Goal: Task Accomplishment & Management: Complete application form

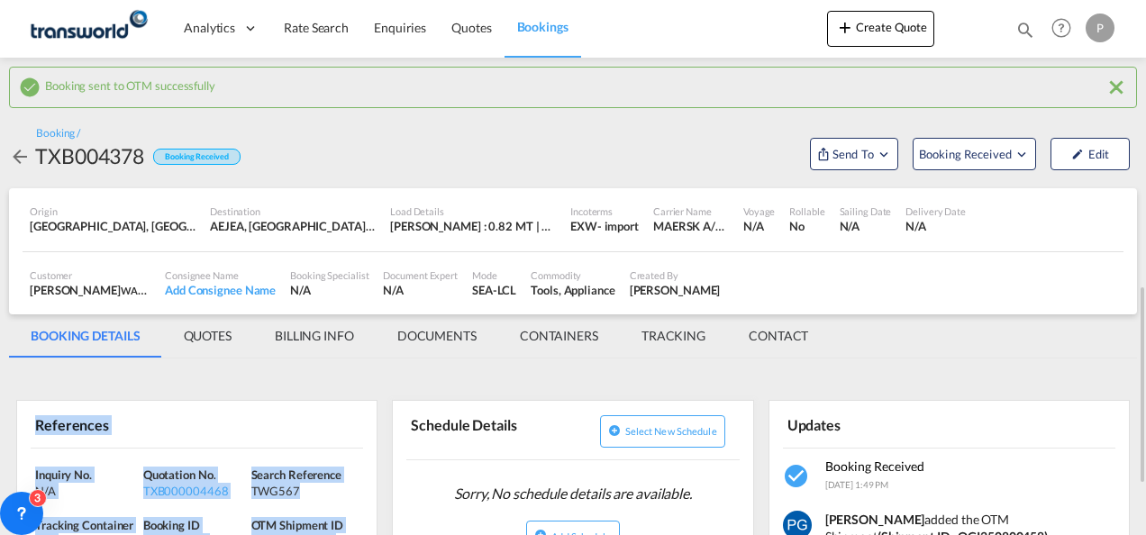
scroll to position [207, 0]
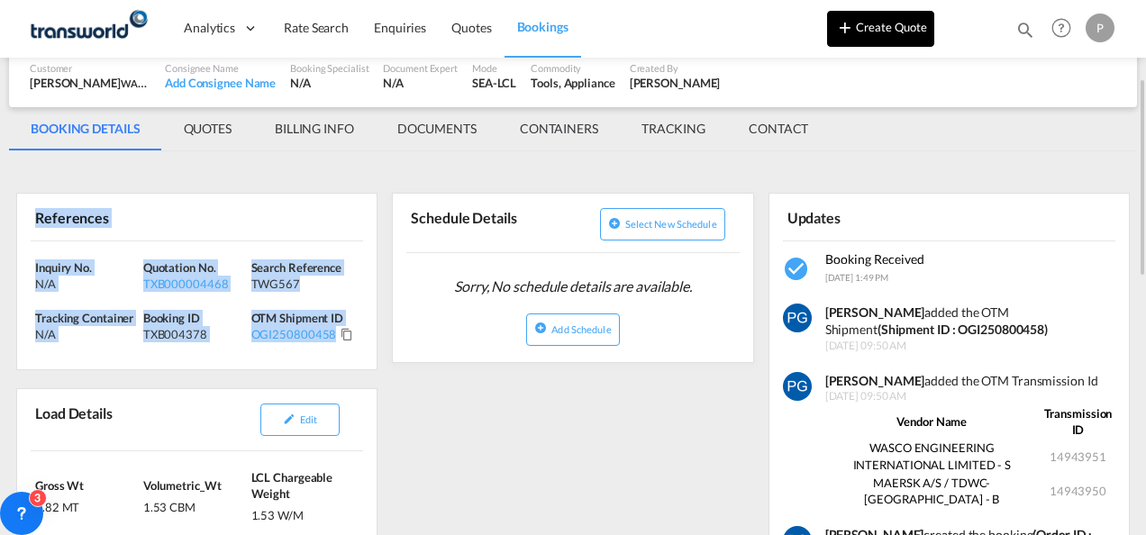
click at [888, 25] on button "Create Quote" at bounding box center [880, 29] width 107 height 36
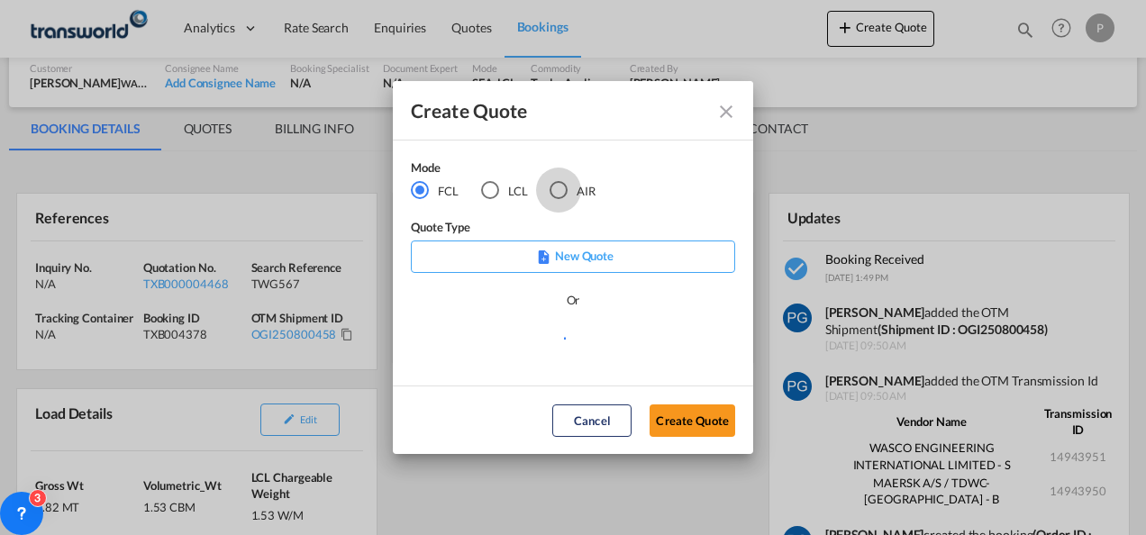
click at [560, 189] on div "AIR" at bounding box center [559, 190] width 18 height 18
click at [683, 427] on button "Create Quote" at bounding box center [693, 421] width 86 height 32
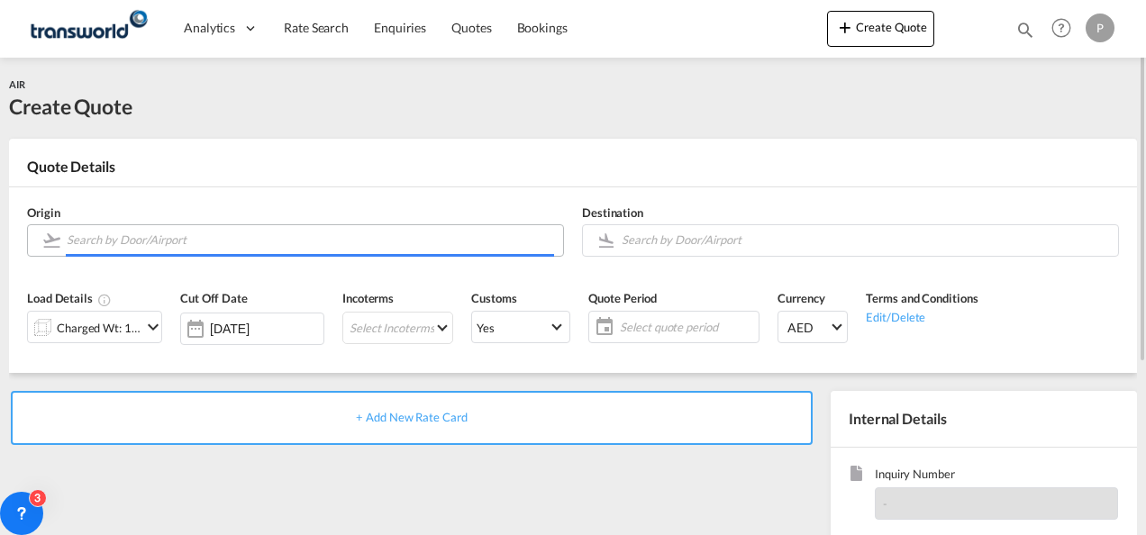
click at [242, 242] on input "Search by Door/Airport" at bounding box center [311, 240] width 488 height 32
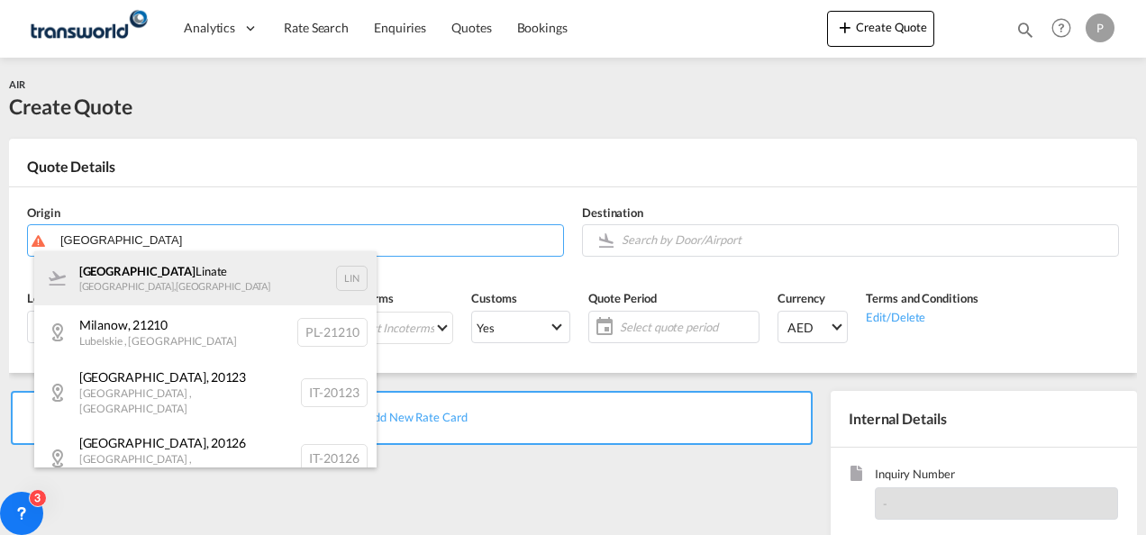
click at [223, 266] on div "Milano Linate [GEOGRAPHIC_DATA] , [GEOGRAPHIC_DATA] LIN" at bounding box center [205, 278] width 342 height 54
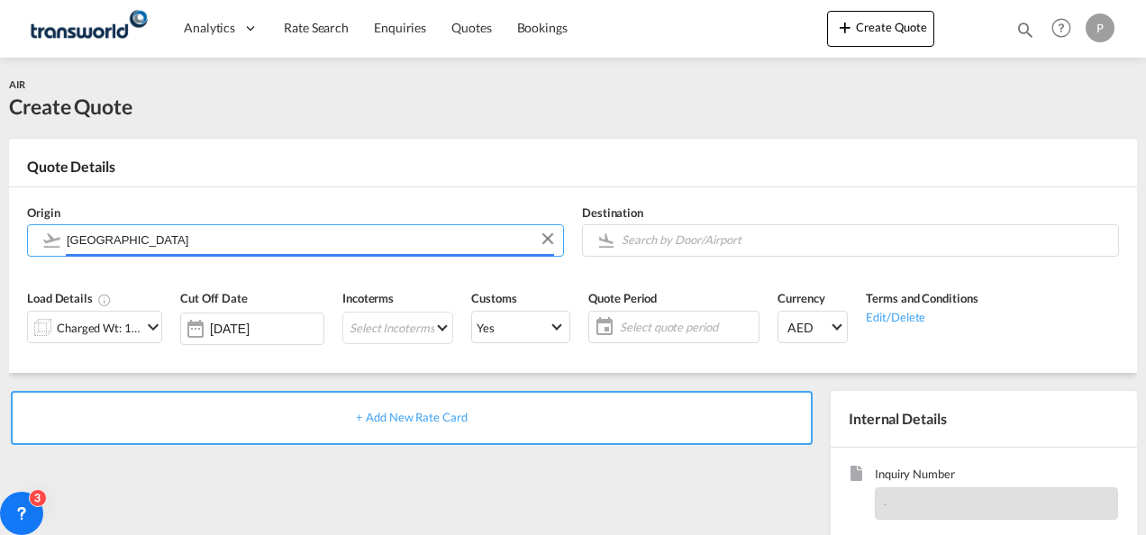
type input "Milano Linate, [GEOGRAPHIC_DATA], LIN"
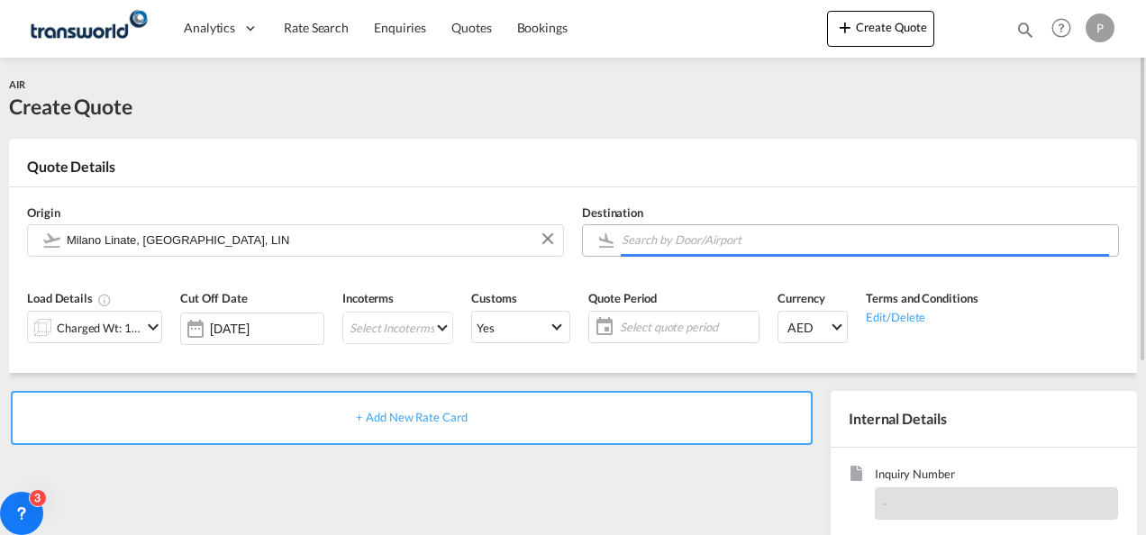
click at [641, 245] on input "Search by Door/Airport" at bounding box center [866, 240] width 488 height 32
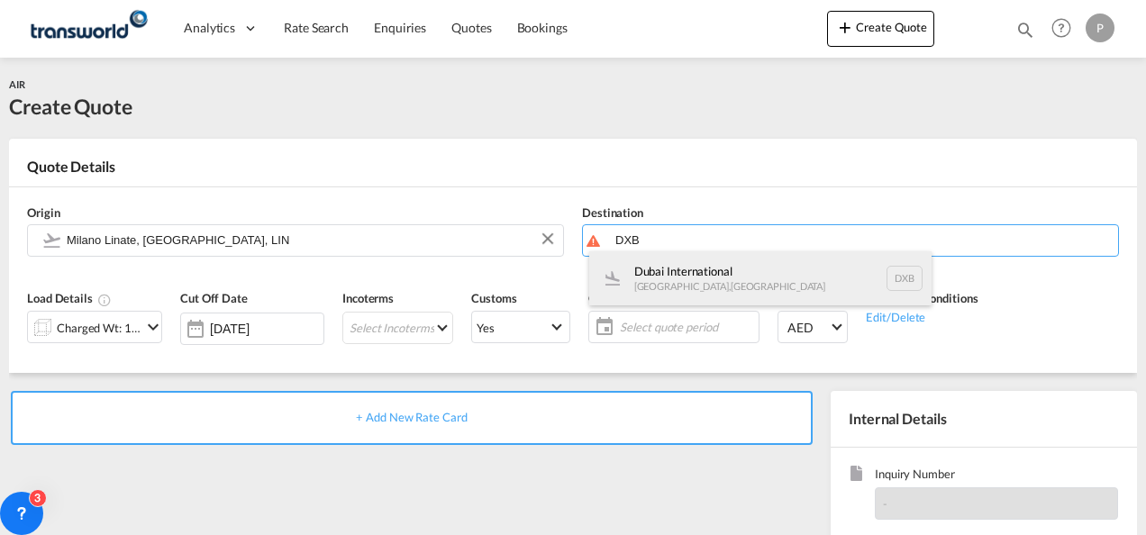
click at [649, 278] on div "Dubai International [GEOGRAPHIC_DATA] , [GEOGRAPHIC_DATA] DXB" at bounding box center [760, 278] width 342 height 54
type input "Dubai International, [GEOGRAPHIC_DATA], DXB"
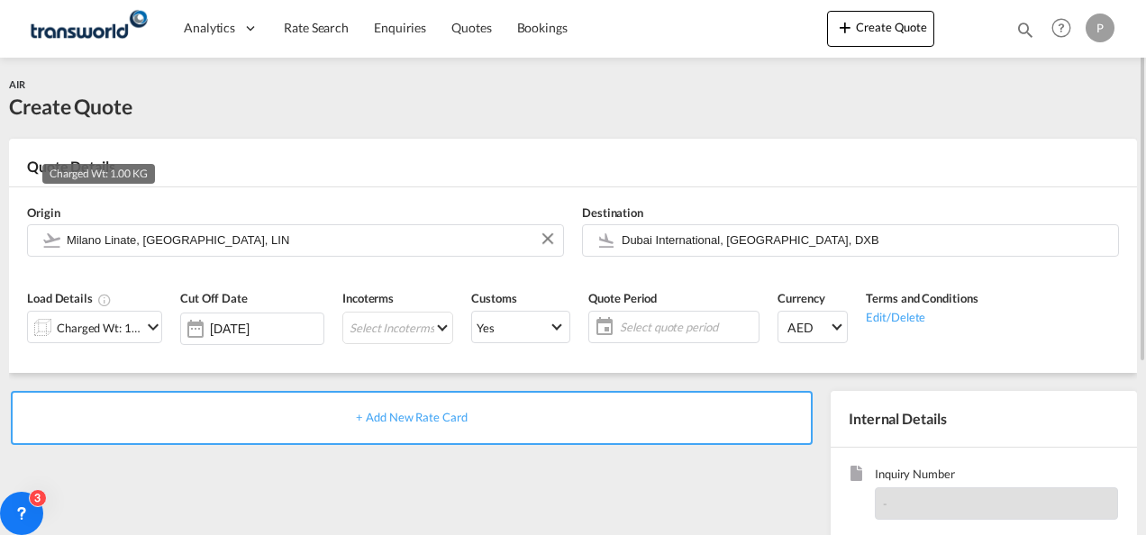
click at [99, 321] on div "Charged Wt: 1.00 KG" at bounding box center [99, 327] width 85 height 25
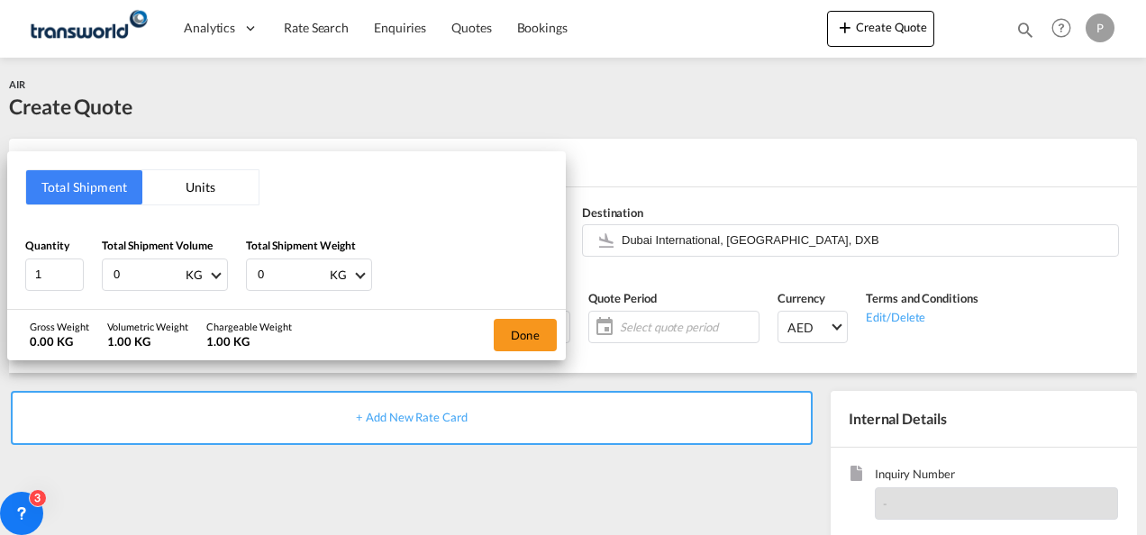
click at [134, 276] on input "0" at bounding box center [148, 275] width 72 height 31
type input "328"
click at [284, 272] on input "0" at bounding box center [292, 275] width 72 height 31
type input "328"
click at [523, 324] on button "Done" at bounding box center [525, 335] width 63 height 32
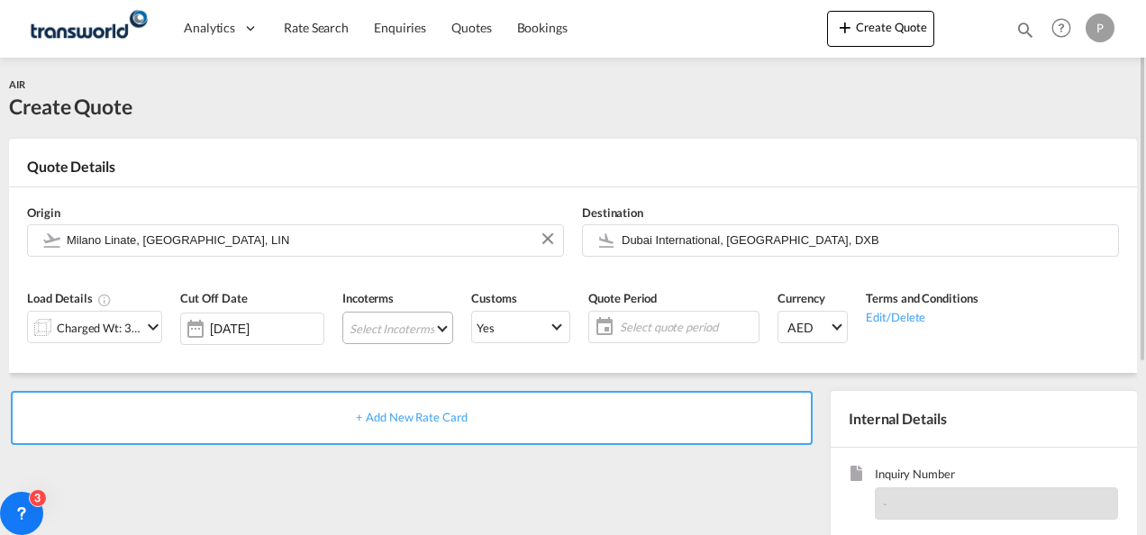
click at [372, 328] on md-select "Select Incoterms DPU - import Delivery at Place Unloaded EXW - export Ex Works …" at bounding box center [397, 328] width 111 height 32
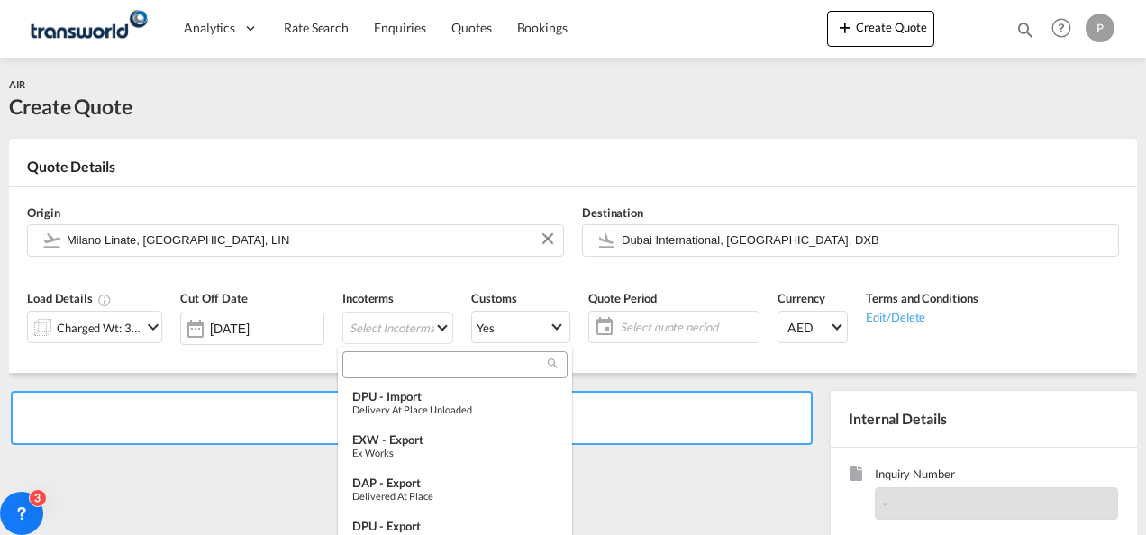
click at [376, 368] on input "search" at bounding box center [448, 365] width 200 height 16
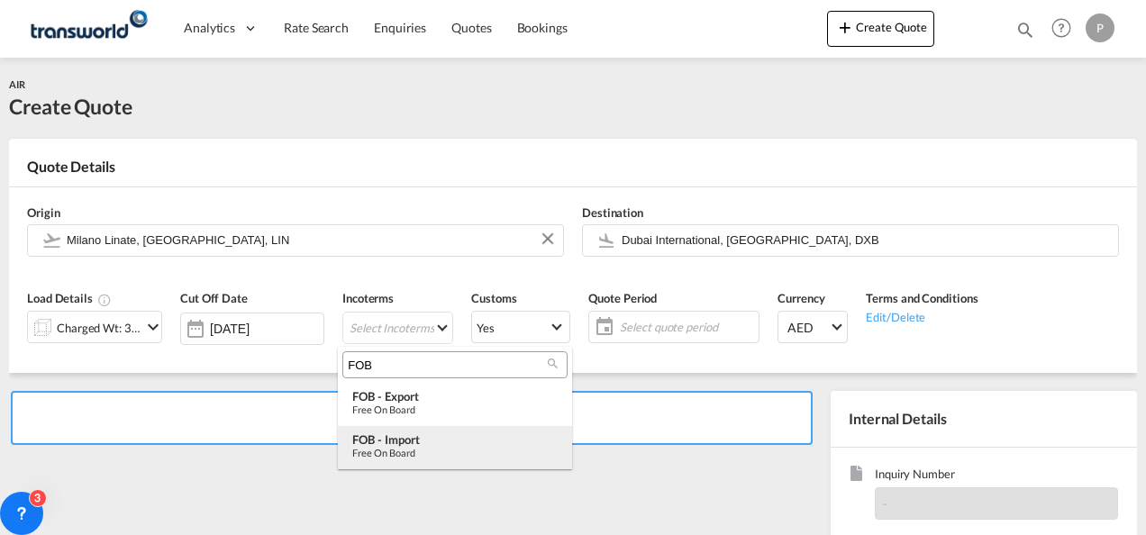
type input "FOB"
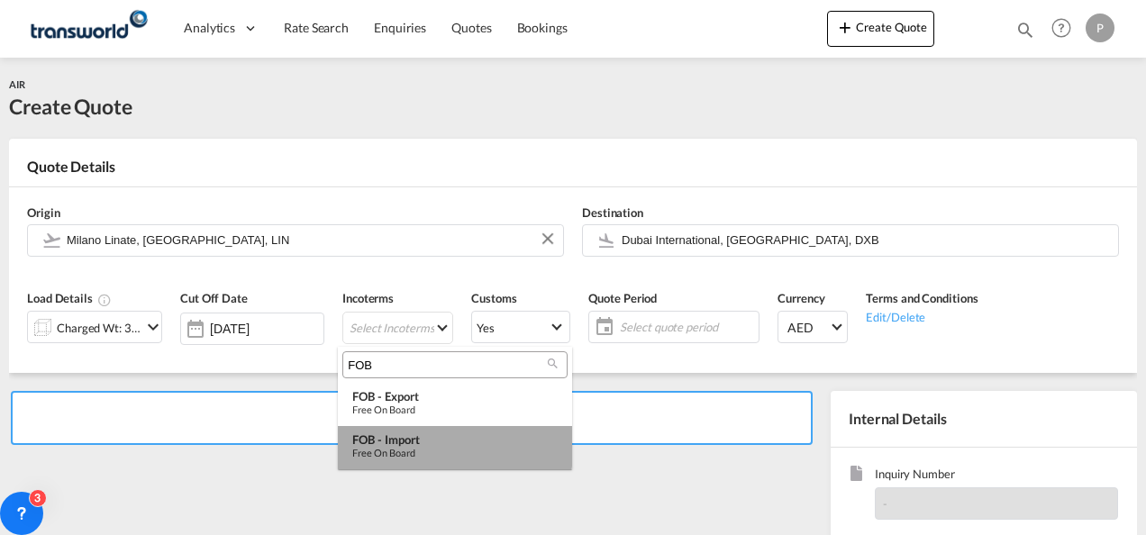
click at [397, 437] on div "FOB - import" at bounding box center [454, 440] width 205 height 14
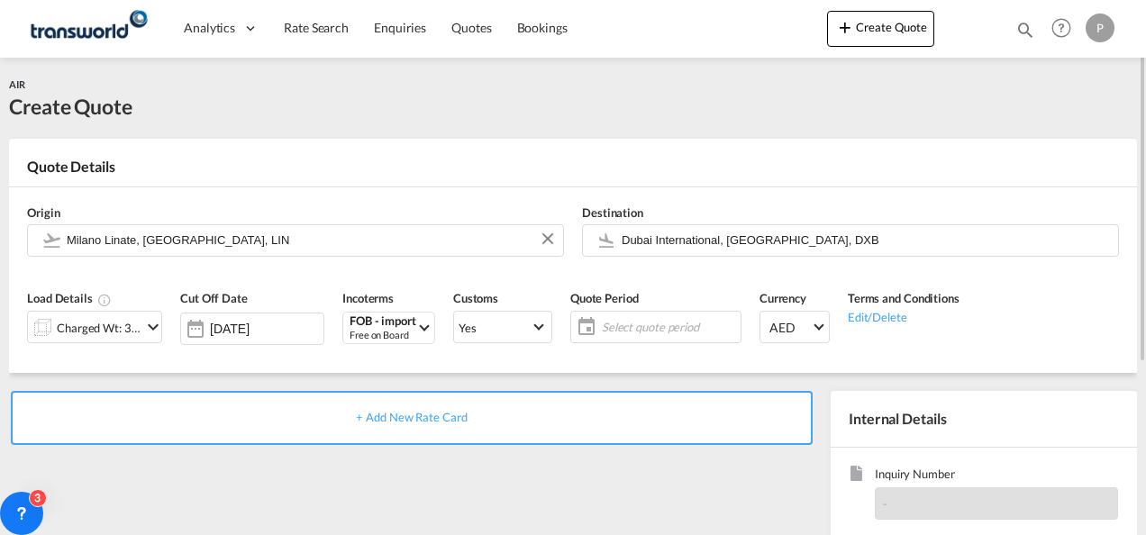
click at [606, 315] on span "Select quote period" at bounding box center [669, 327] width 143 height 25
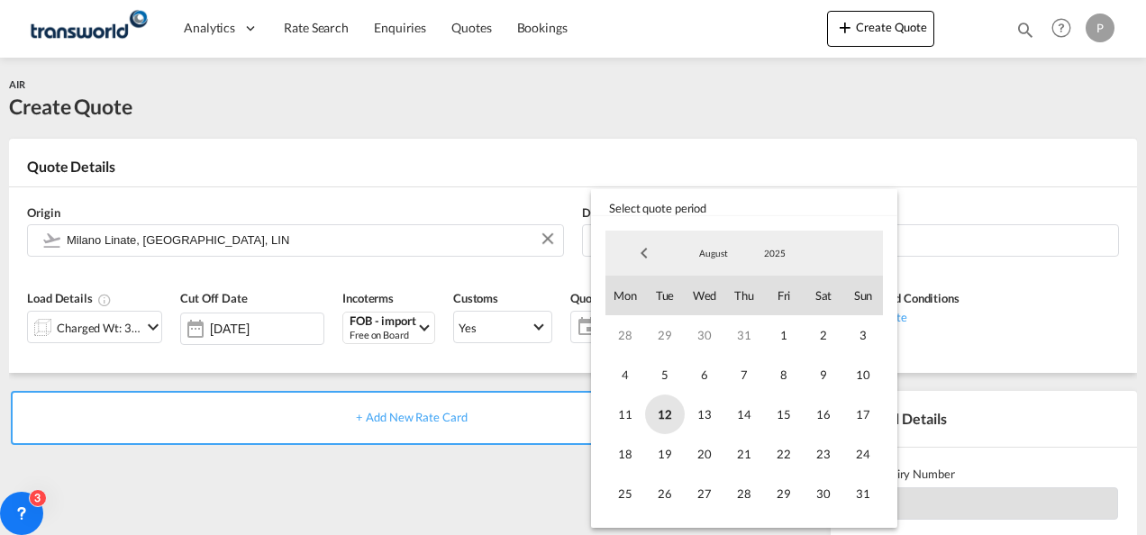
click at [653, 409] on span "12" at bounding box center [665, 415] width 40 height 40
click at [856, 492] on span "31" at bounding box center [864, 494] width 40 height 40
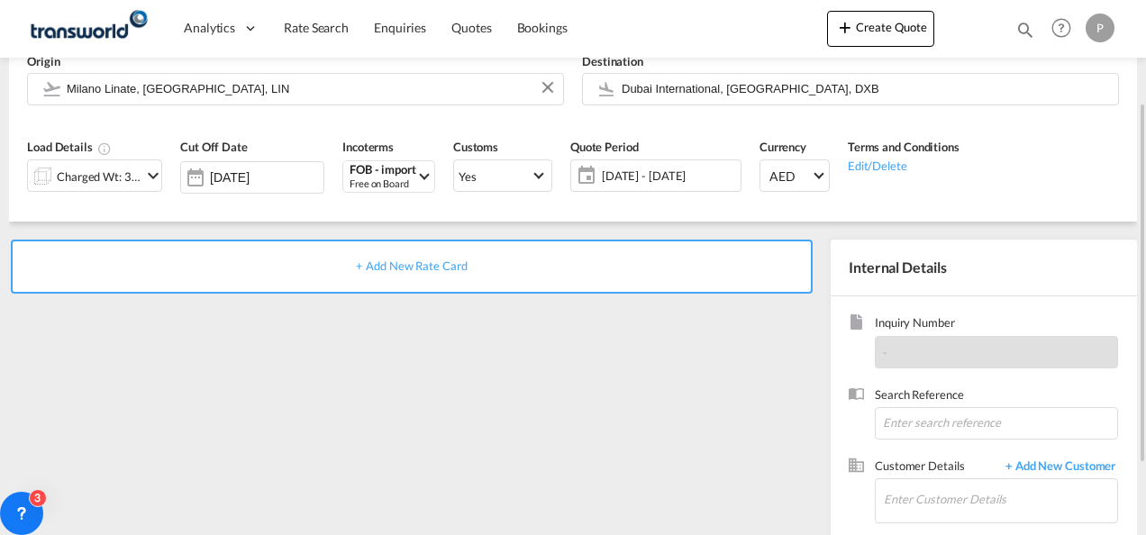
scroll to position [152, 0]
click at [940, 418] on input at bounding box center [996, 422] width 243 height 32
paste input "25VES0558"
type input "25VES0558"
click at [928, 493] on input "Enter Customer Details" at bounding box center [1000, 499] width 233 height 41
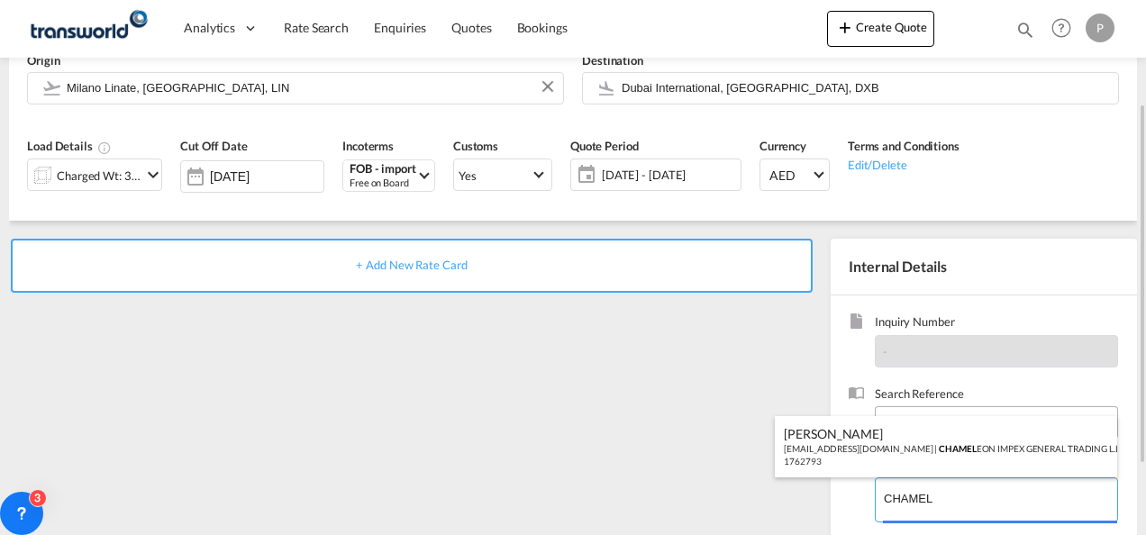
click at [882, 436] on div "HRITHIK Gautam [EMAIL_ADDRESS][DOMAIN_NAME] | CHAMEL EON IMPEX GENERAL TRADING …" at bounding box center [946, 446] width 342 height 61
type input "CHAMELEON IMPEX GENERAL TRADING L.L.C, [PERSON_NAME], [EMAIL_ADDRESS][DOMAIN_NA…"
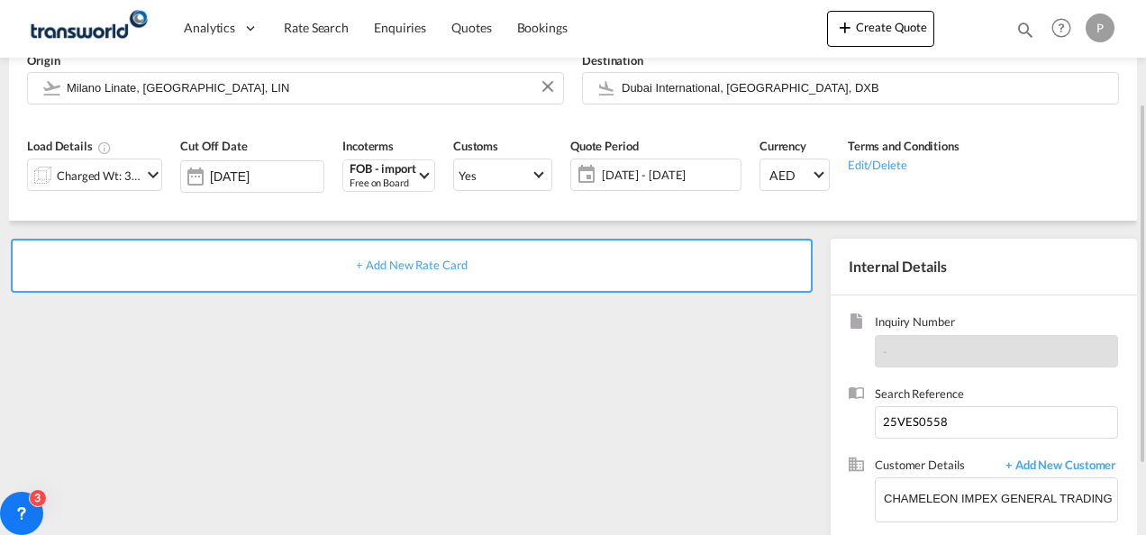
click at [415, 256] on div "+ Add New Rate Card" at bounding box center [412, 266] width 802 height 54
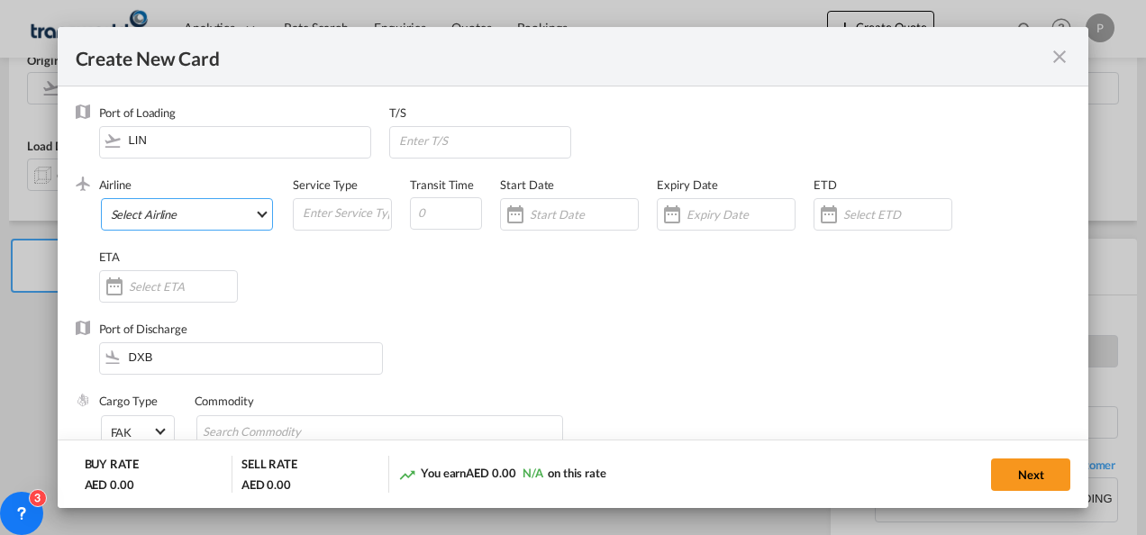
click at [160, 213] on md-select "Select Airline AIR EXPRESS S.A. (1166- / -) CMA CGM Air Cargo (1140-2C / -) DDW…" at bounding box center [187, 214] width 173 height 32
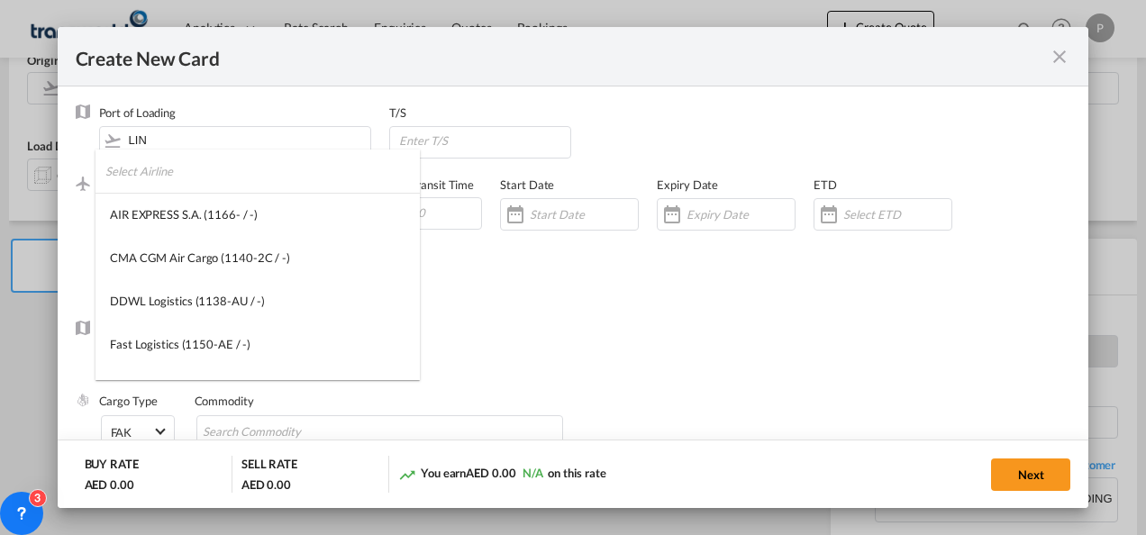
click at [173, 178] on input "search" at bounding box center [262, 171] width 315 height 43
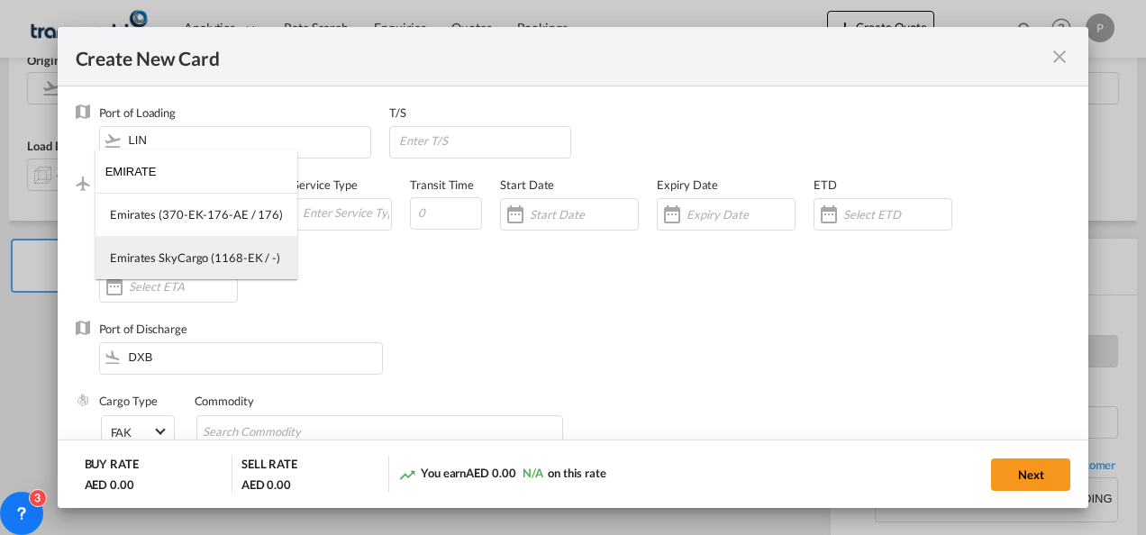
type input "EMIRATE"
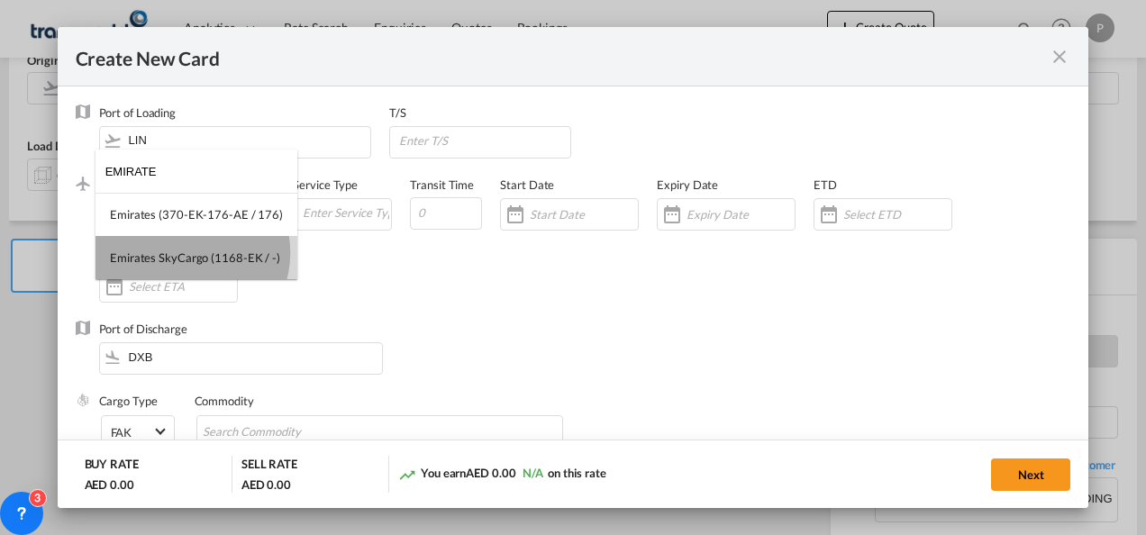
click at [187, 253] on div "Emirates SkyCargo (1168-EK / -)" at bounding box center [195, 258] width 170 height 16
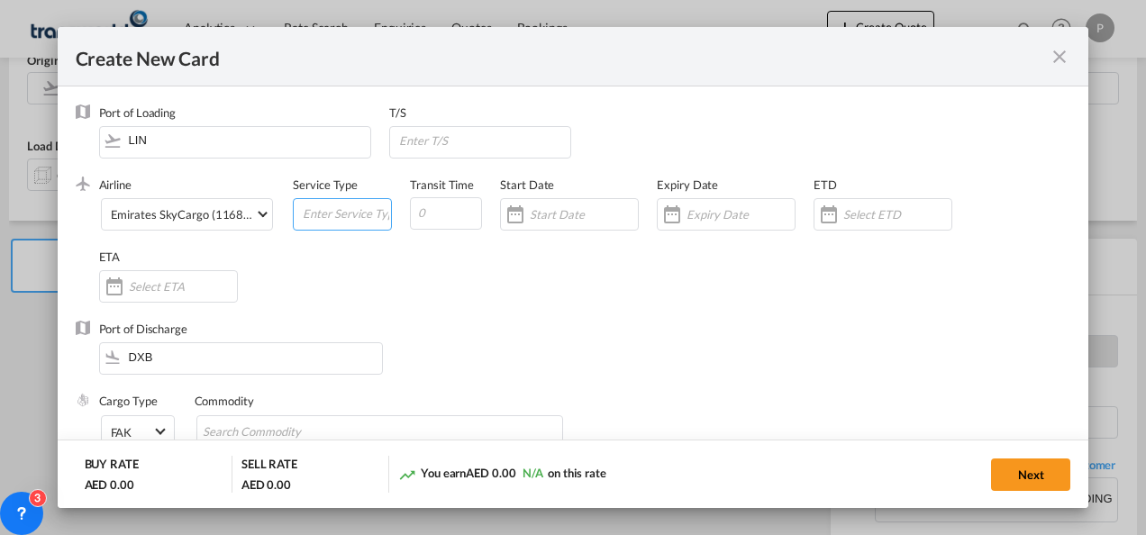
click at [340, 218] on input "Create New Card ..." at bounding box center [346, 212] width 90 height 27
type input "FOB IMPORT"
click at [739, 220] on input "Create New Card ..." at bounding box center [741, 214] width 108 height 14
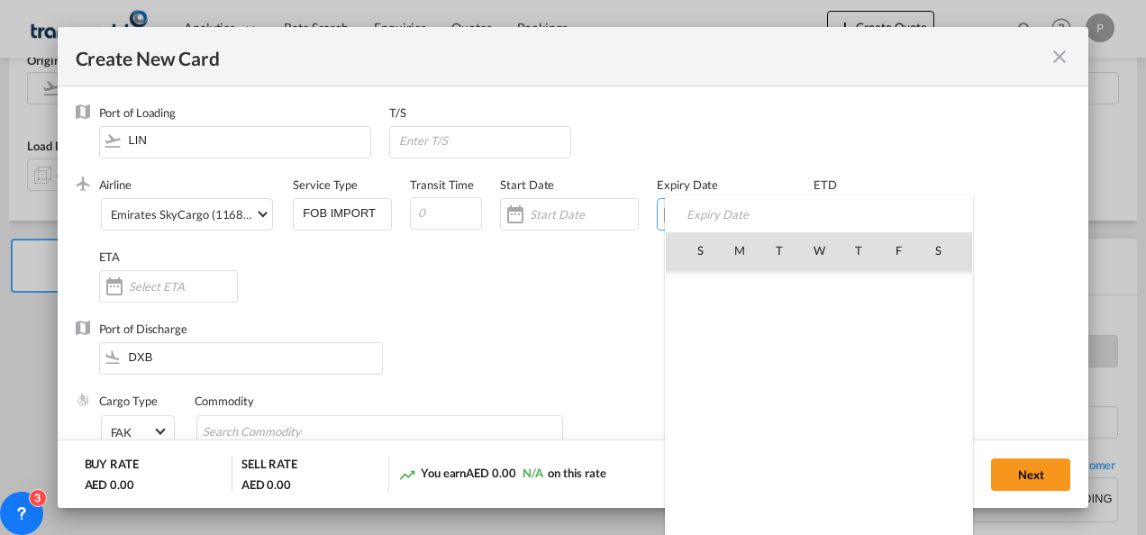
scroll to position [417237, 0]
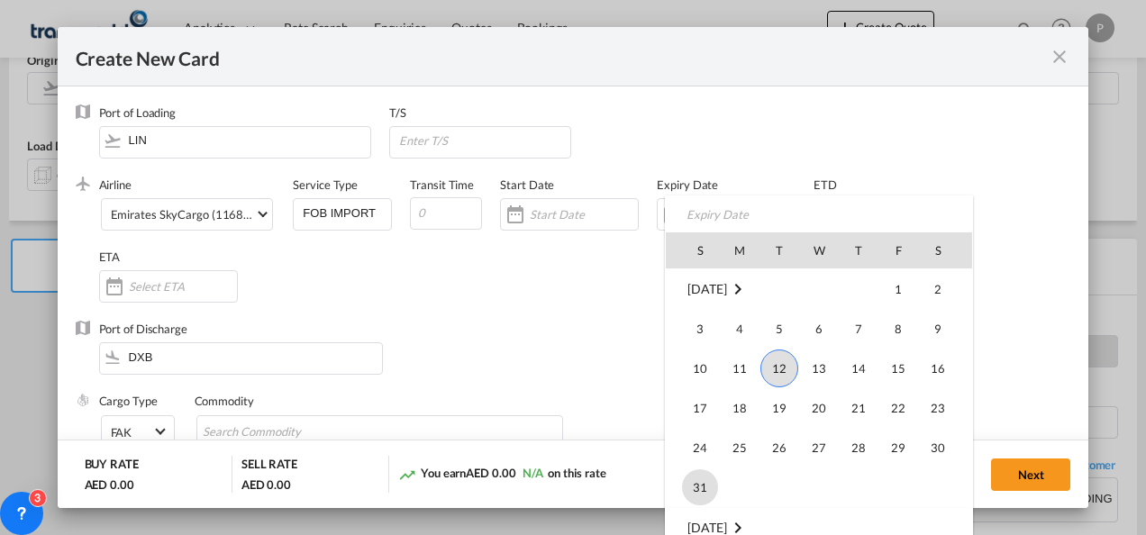
click at [691, 483] on span "31" at bounding box center [700, 488] width 36 height 36
type input "[DATE]"
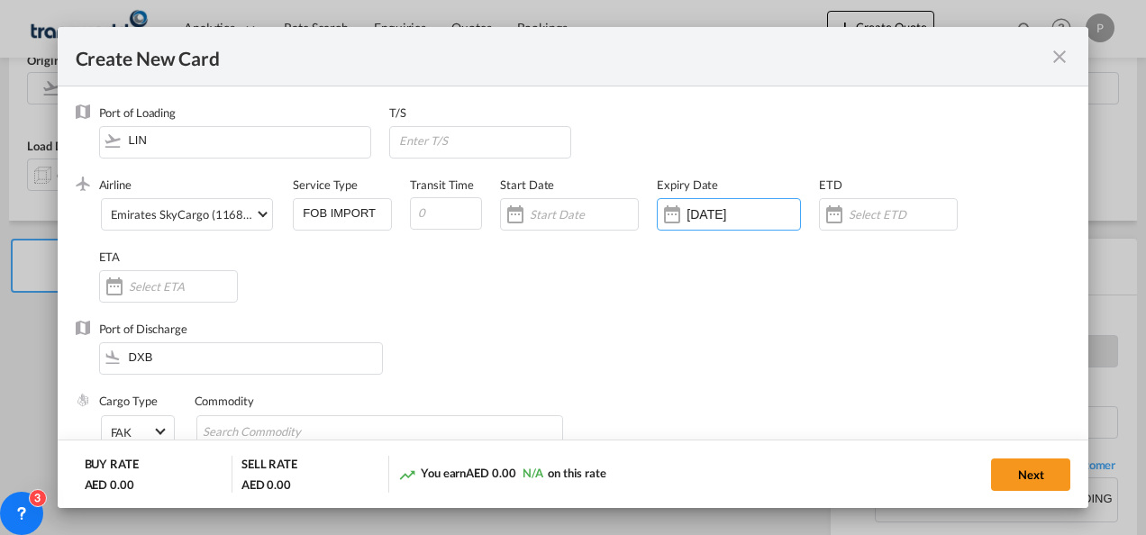
scroll to position [133, 0]
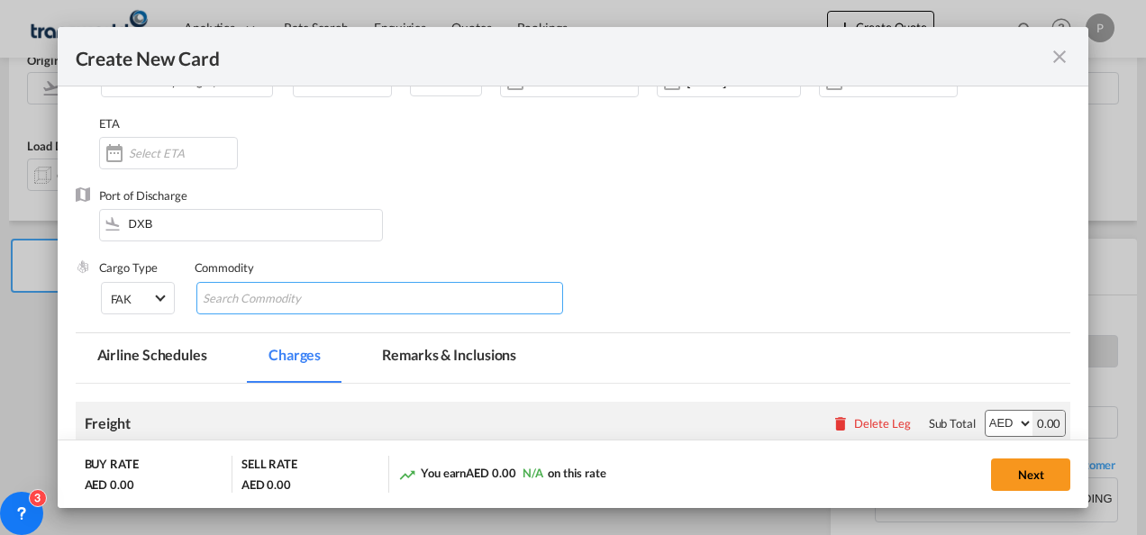
click at [328, 304] on input "Chips input." at bounding box center [285, 299] width 165 height 29
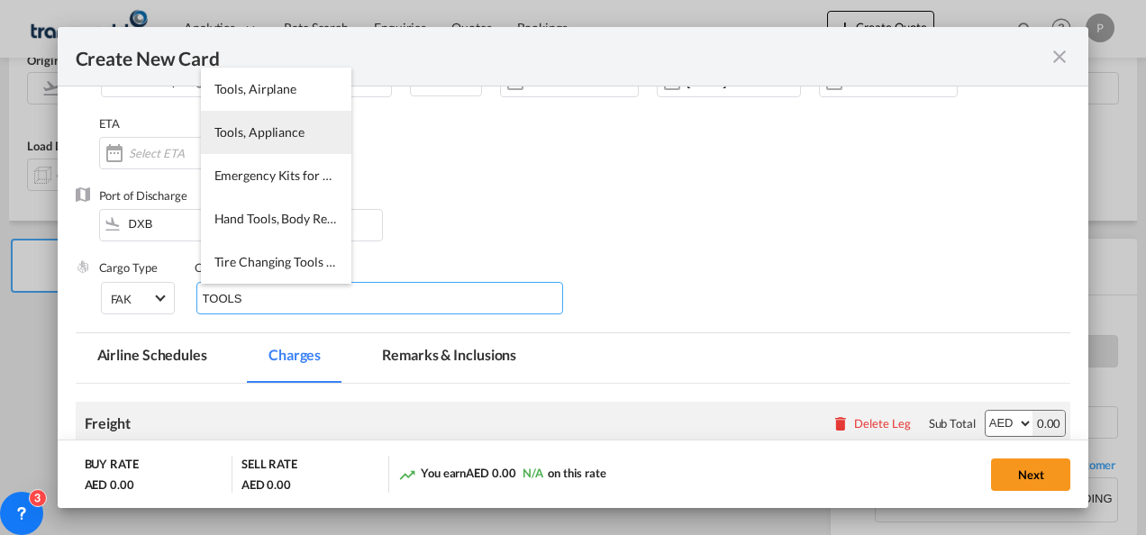
type input "TOOLS"
click at [250, 135] on span "Tools, Appliance" at bounding box center [259, 131] width 90 height 15
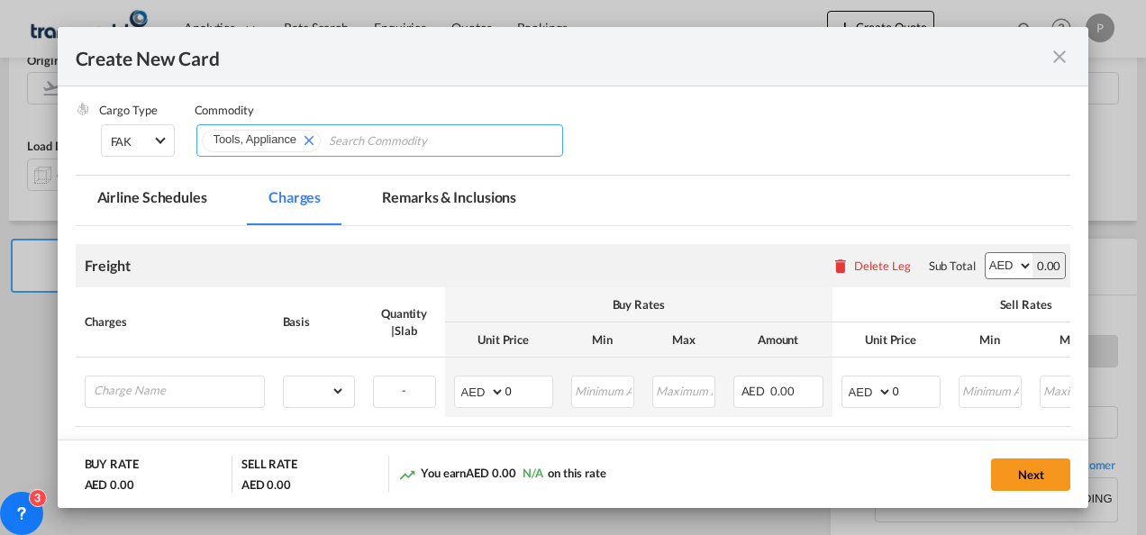
scroll to position [305, 0]
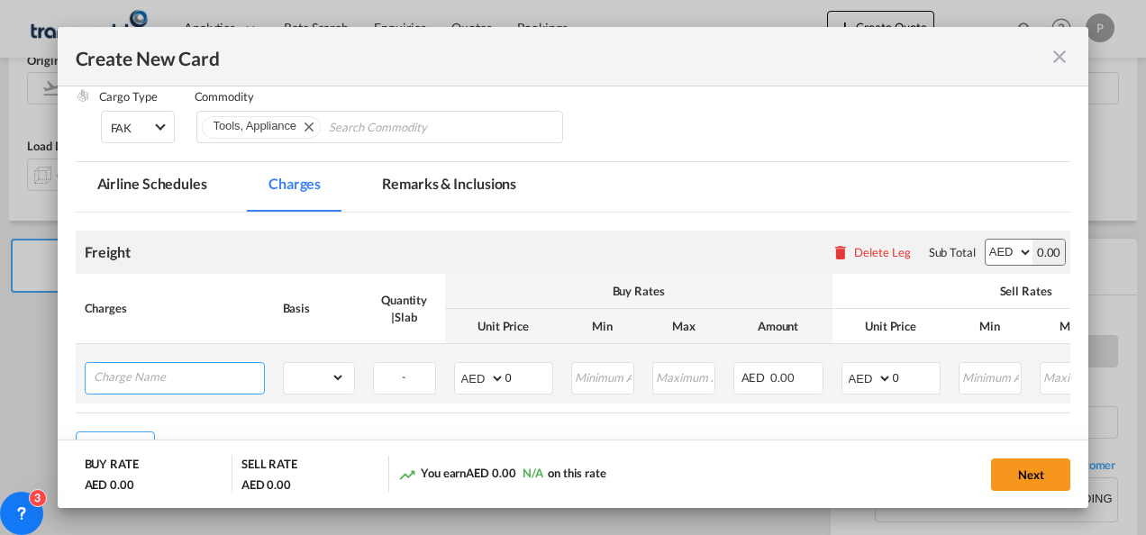
click at [196, 378] on input "Charge Name" at bounding box center [179, 376] width 170 height 27
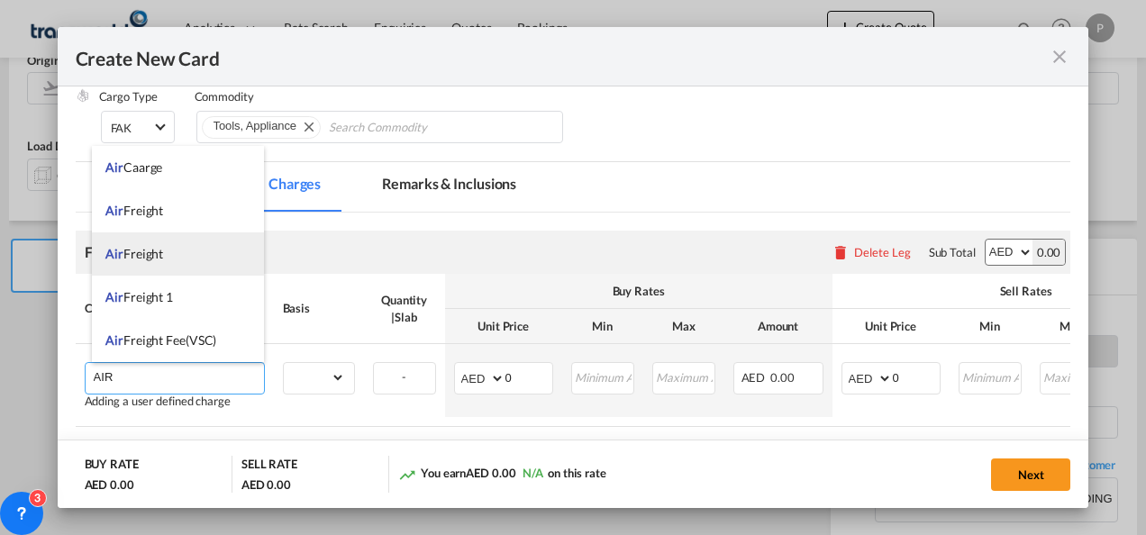
click at [138, 247] on span "Air Freight" at bounding box center [134, 253] width 58 height 15
type input "Air Freight"
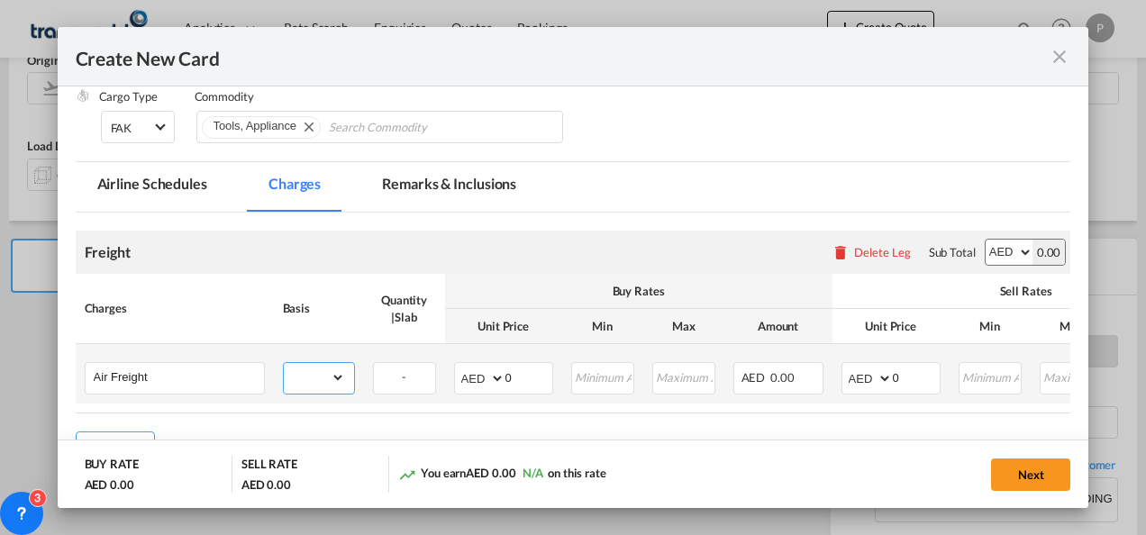
click at [326, 375] on select "gross_weight volumetric_weight per_shipment per_bl per_km % on air freight per_…" at bounding box center [314, 377] width 61 height 29
select select "per_shipment"
click at [284, 363] on select "gross_weight volumetric_weight per_shipment per_bl per_km % on air freight per_…" at bounding box center [314, 377] width 61 height 29
click at [518, 378] on input "0" at bounding box center [529, 376] width 47 height 27
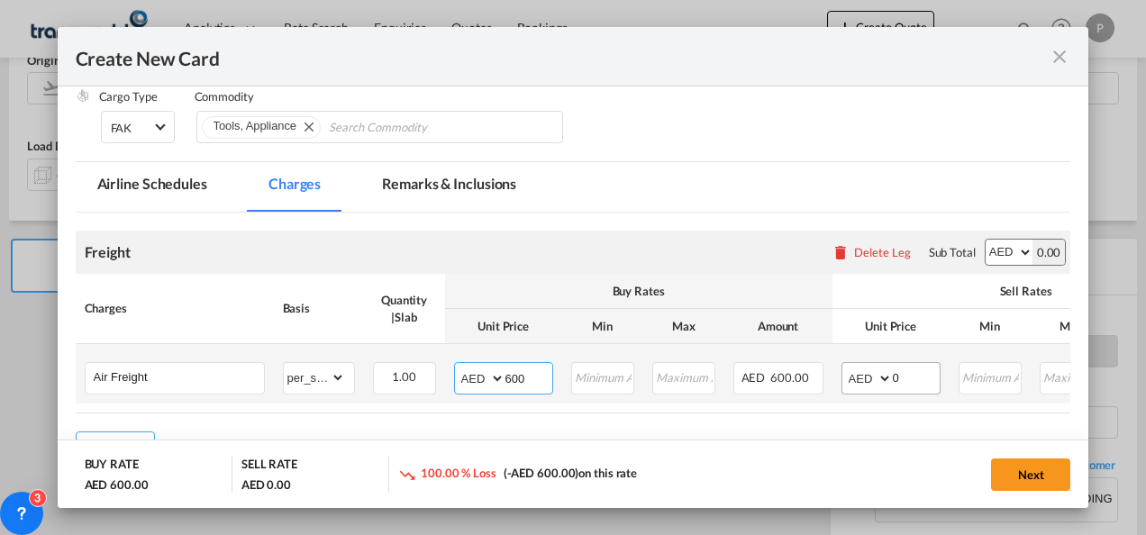
type input "600"
click at [899, 379] on input "0" at bounding box center [916, 376] width 47 height 27
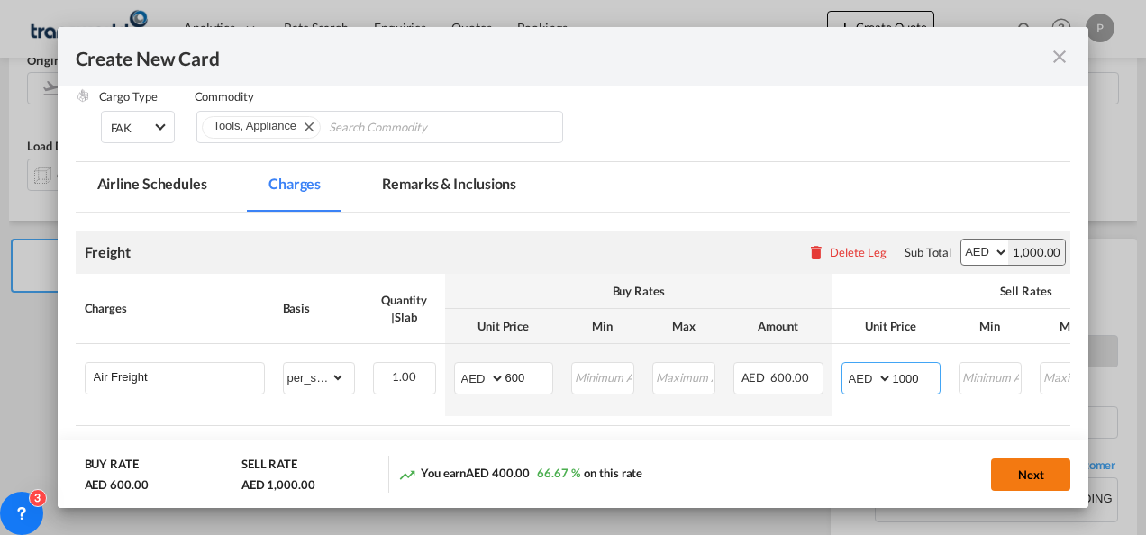
type input "1000"
click at [1043, 465] on button "Next" at bounding box center [1030, 475] width 79 height 32
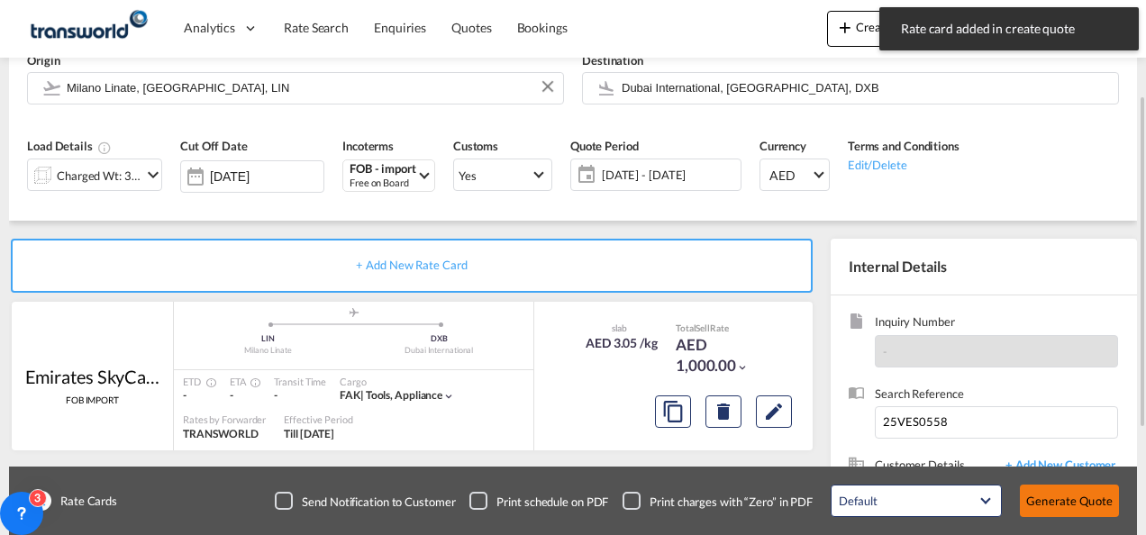
click at [1068, 509] on button "Generate Quote" at bounding box center [1069, 501] width 99 height 32
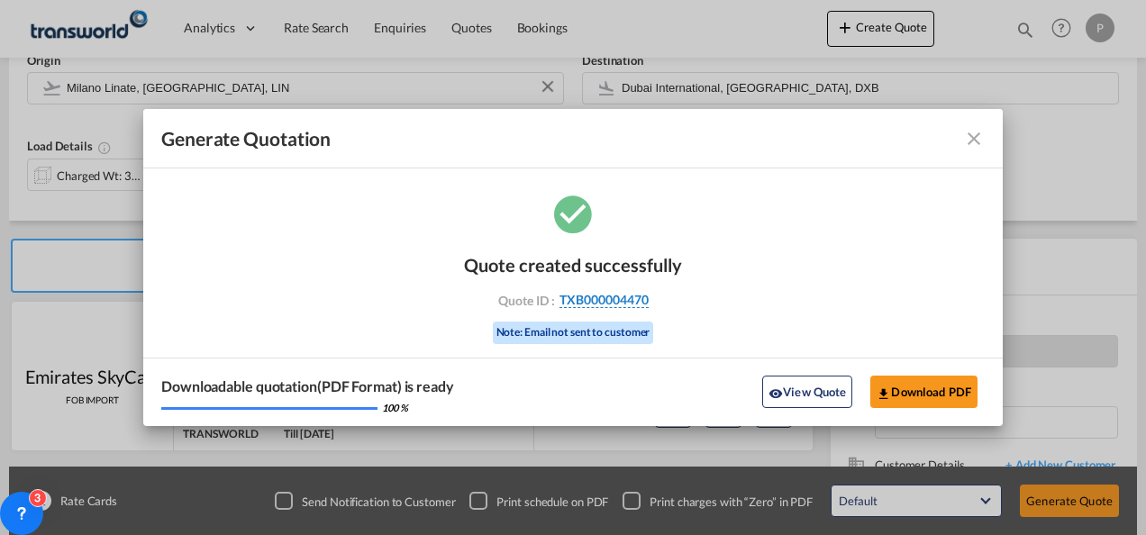
click at [630, 297] on span "TXB000004470" at bounding box center [604, 300] width 89 height 16
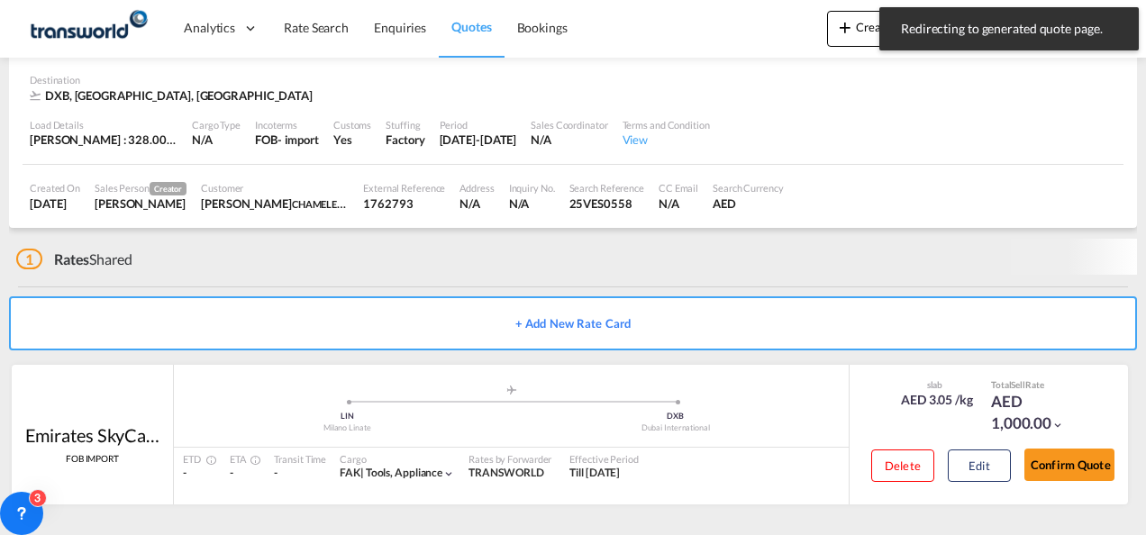
scroll to position [110, 0]
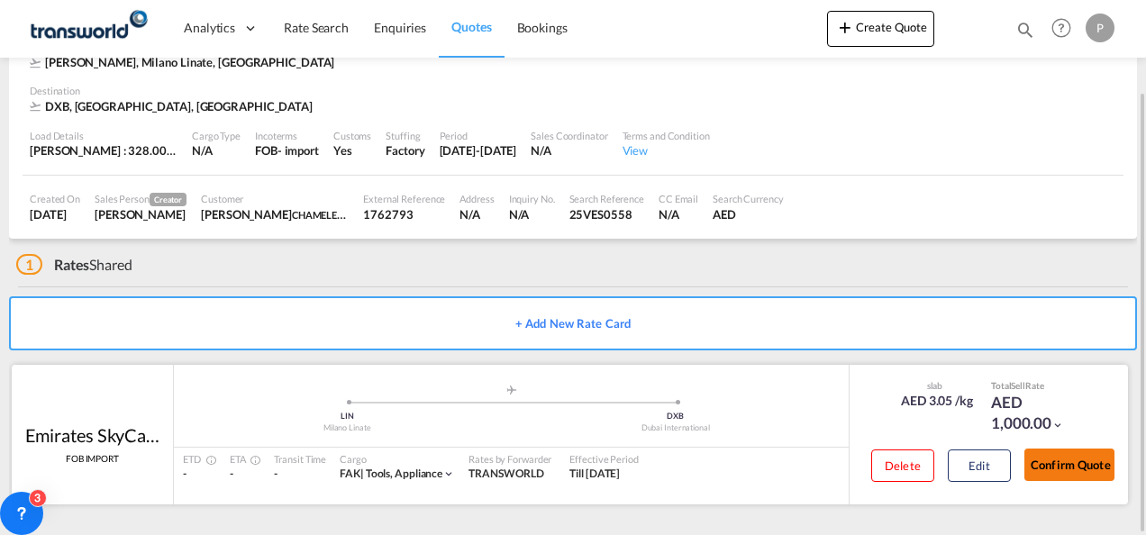
click at [1065, 470] on button "Confirm Quote" at bounding box center [1070, 465] width 90 height 32
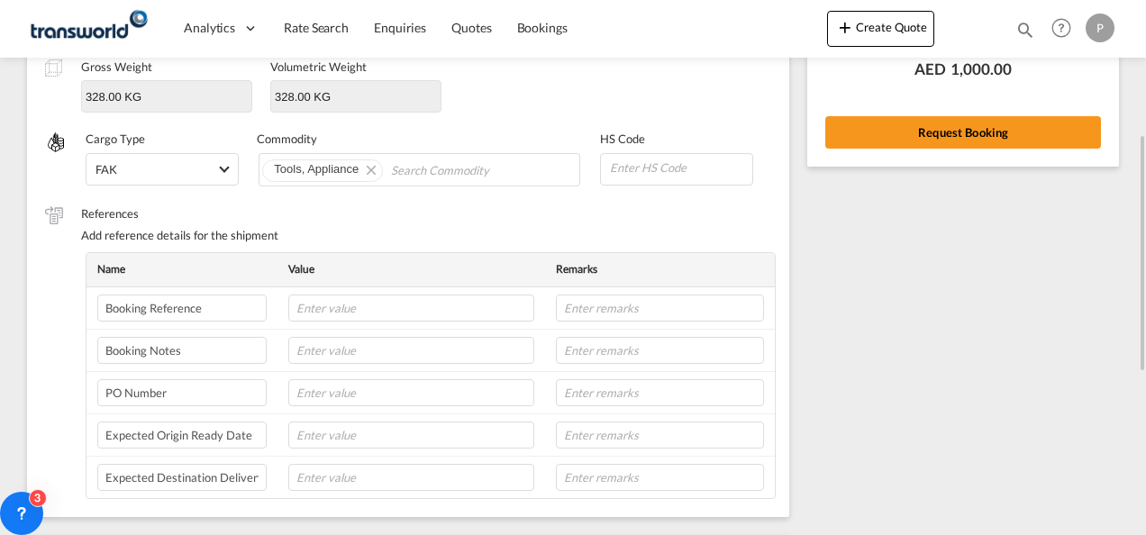
scroll to position [294, 0]
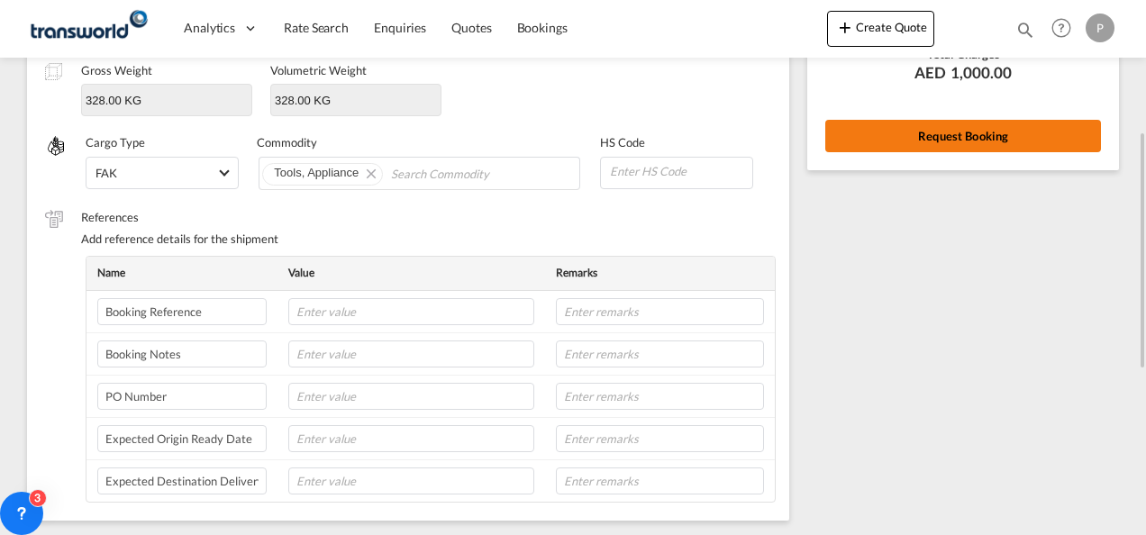
click at [981, 144] on button "Request Booking" at bounding box center [964, 136] width 276 height 32
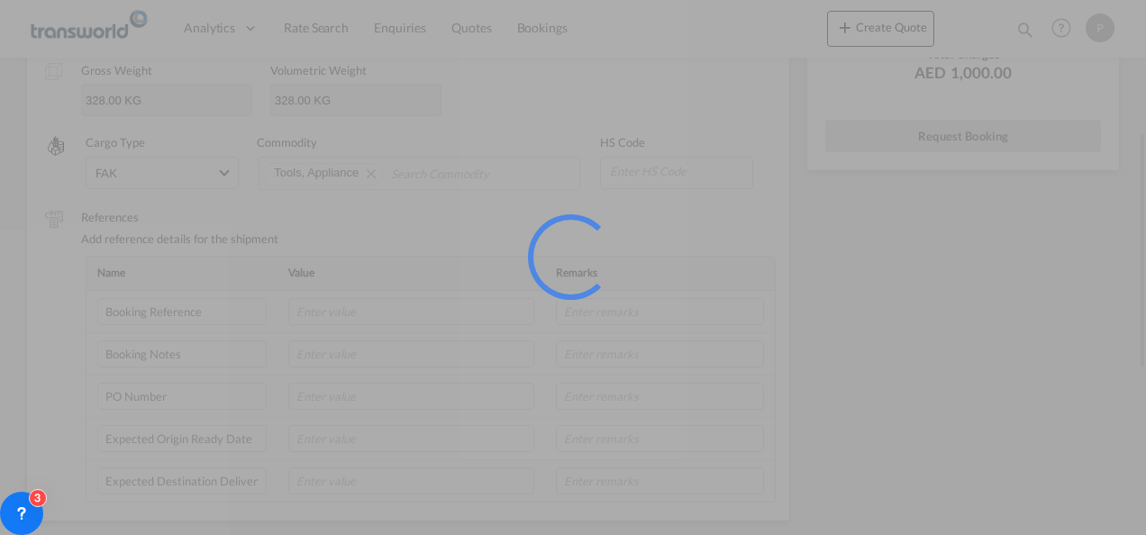
scroll to position [33, 0]
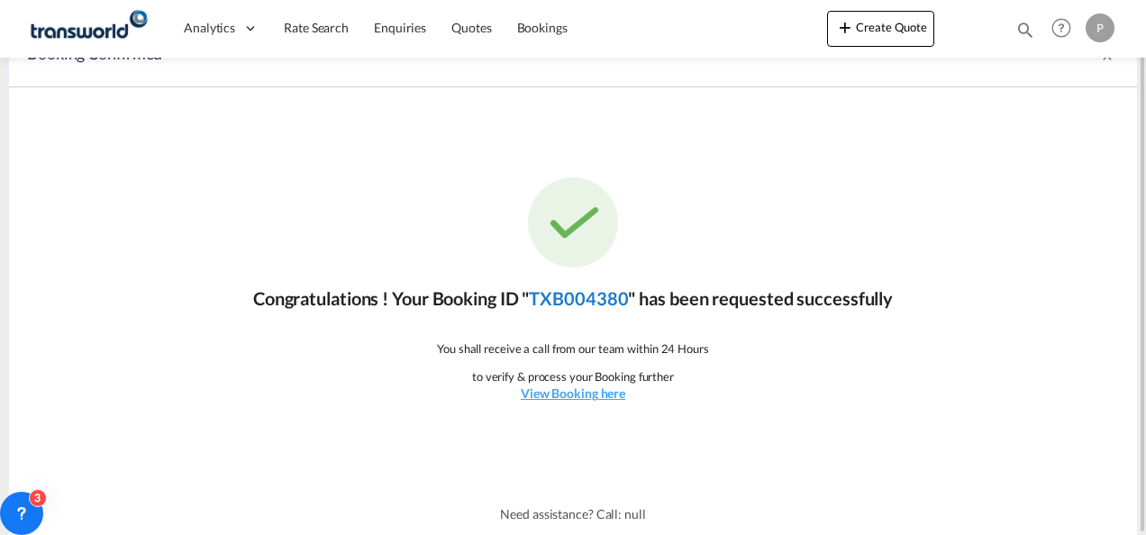
click at [591, 296] on link "TXB004380" at bounding box center [578, 298] width 99 height 22
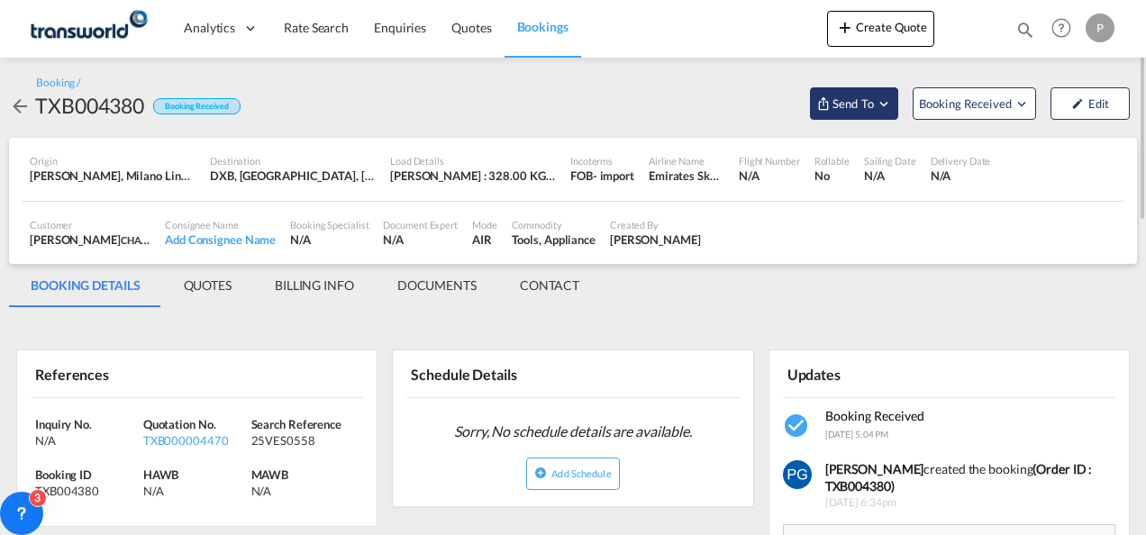
drag, startPoint x: 865, startPoint y: 101, endPoint x: 849, endPoint y: 98, distance: 16.4
click at [849, 98] on span "Send To" at bounding box center [853, 104] width 45 height 18
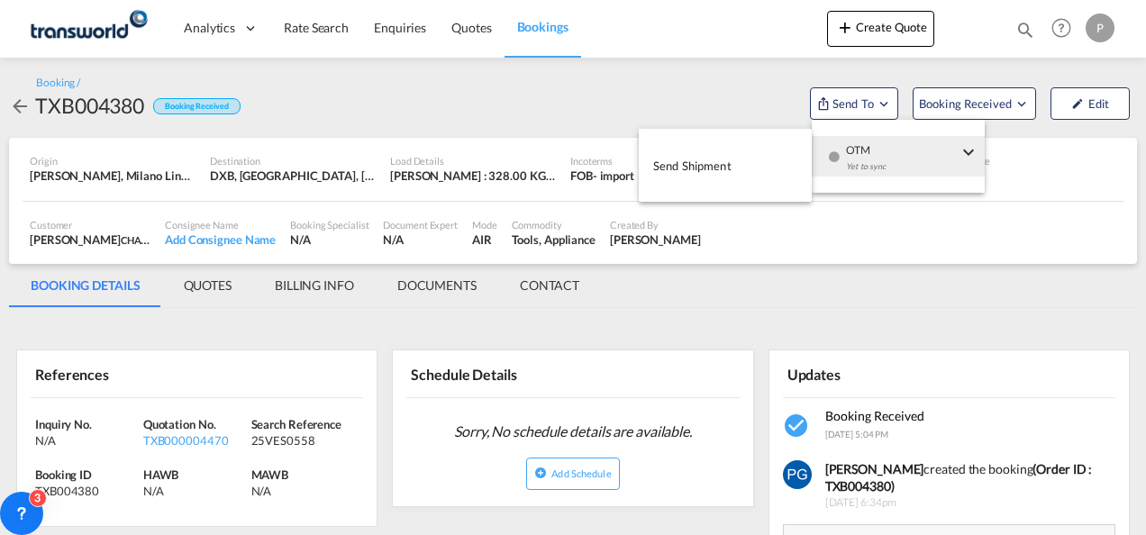
click at [764, 152] on body "Analytics Dashboard Rate Search Enquiries Quotes Bookings" at bounding box center [573, 267] width 1146 height 535
click at [764, 152] on button "Send Shipment" at bounding box center [725, 165] width 173 height 41
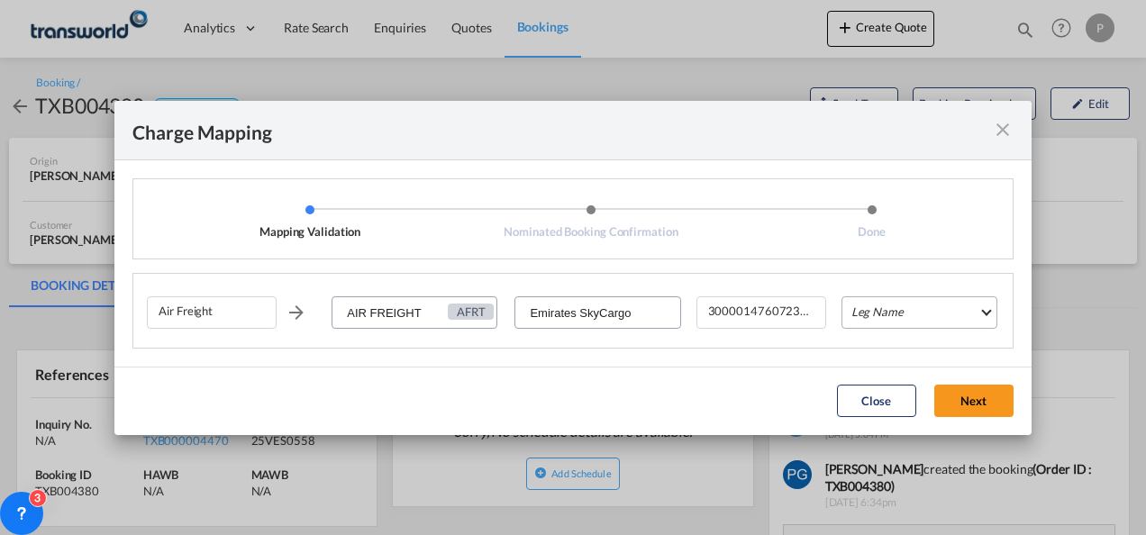
click at [874, 314] on md-select "Leg Name HANDLING ORIGIN HANDLING DESTINATION OTHERS TL PICK UP CUSTOMS ORIGIN …" at bounding box center [920, 313] width 156 height 32
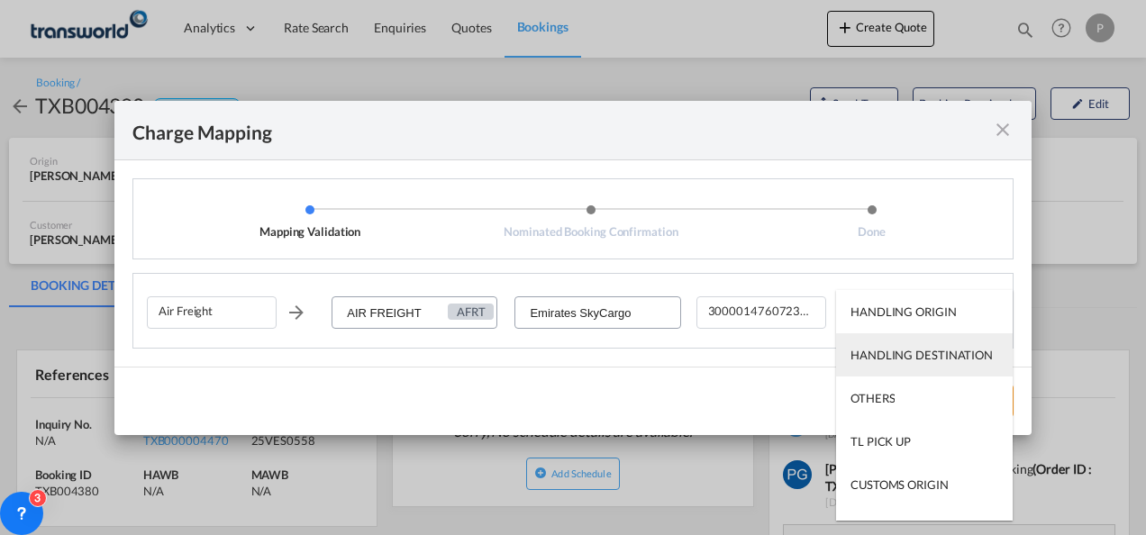
scroll to position [115, 0]
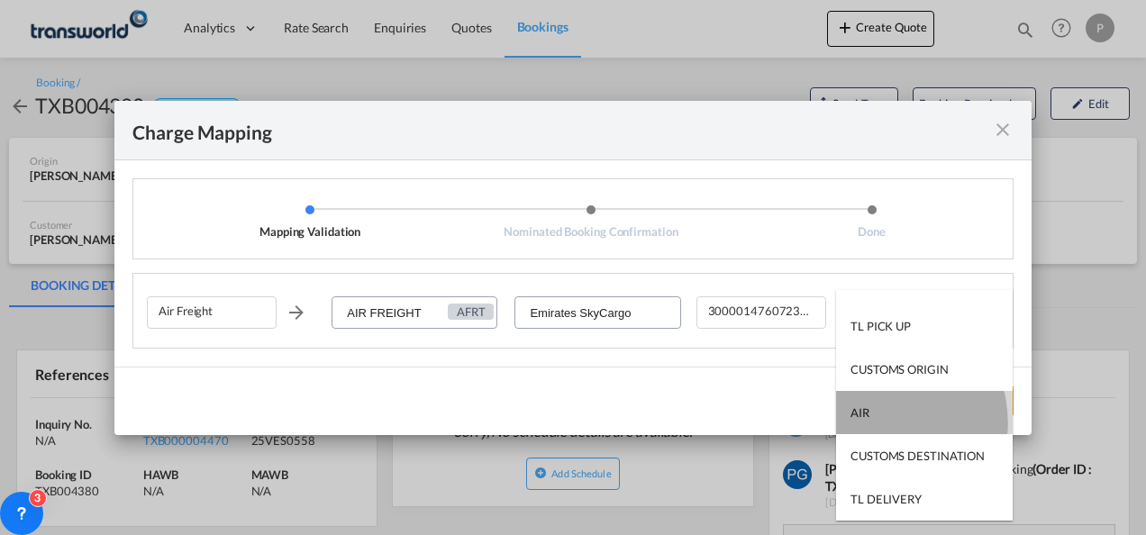
click at [876, 422] on md-option "AIR" at bounding box center [924, 412] width 177 height 43
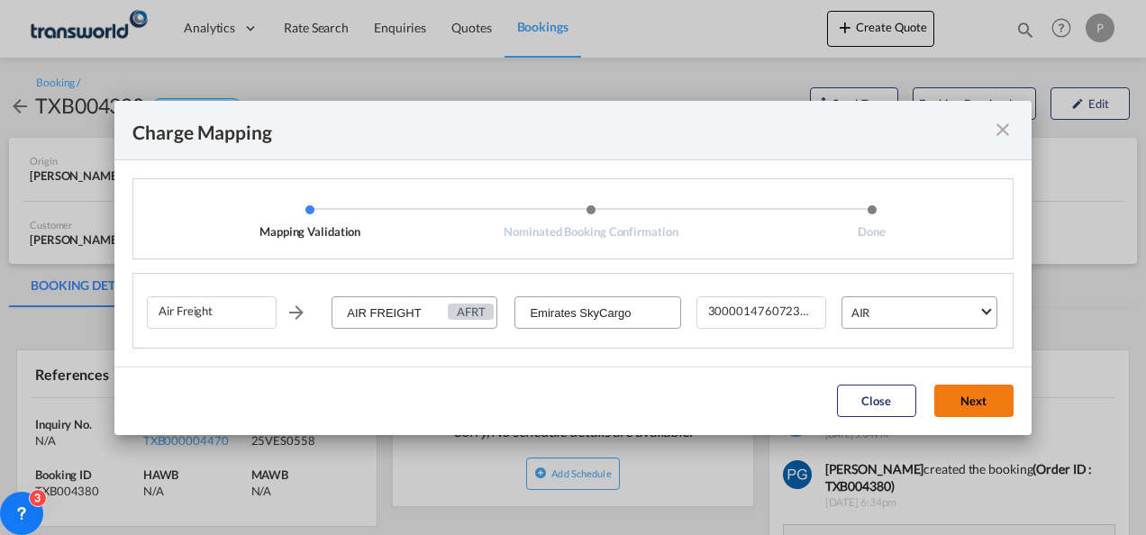
click at [976, 407] on button "Next" at bounding box center [974, 401] width 79 height 32
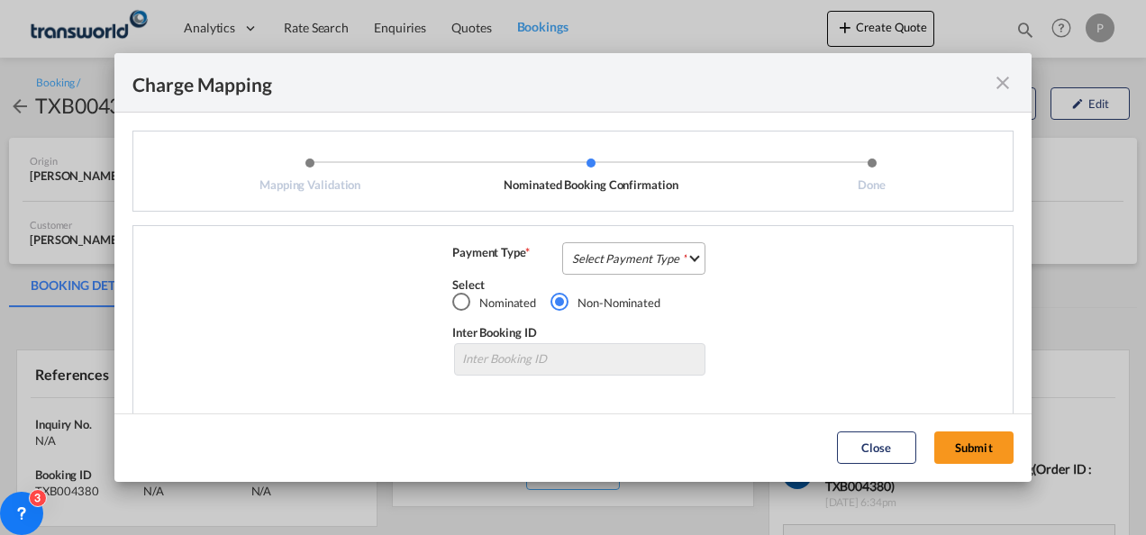
click at [612, 263] on md-select "Select Payment Type COLLECT PREPAID" at bounding box center [633, 258] width 143 height 32
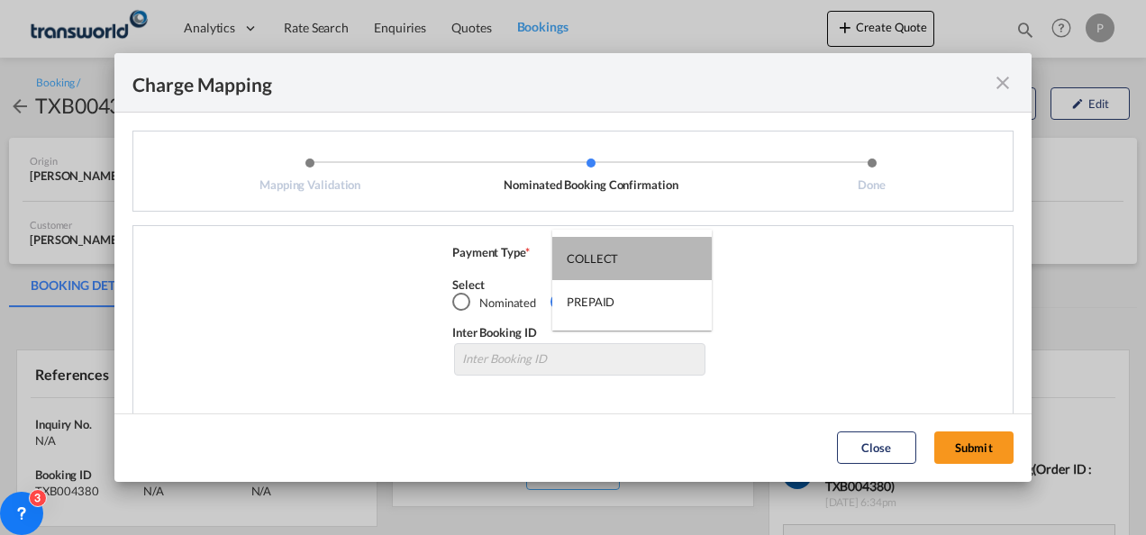
click at [612, 263] on div "COLLECT" at bounding box center [592, 259] width 51 height 16
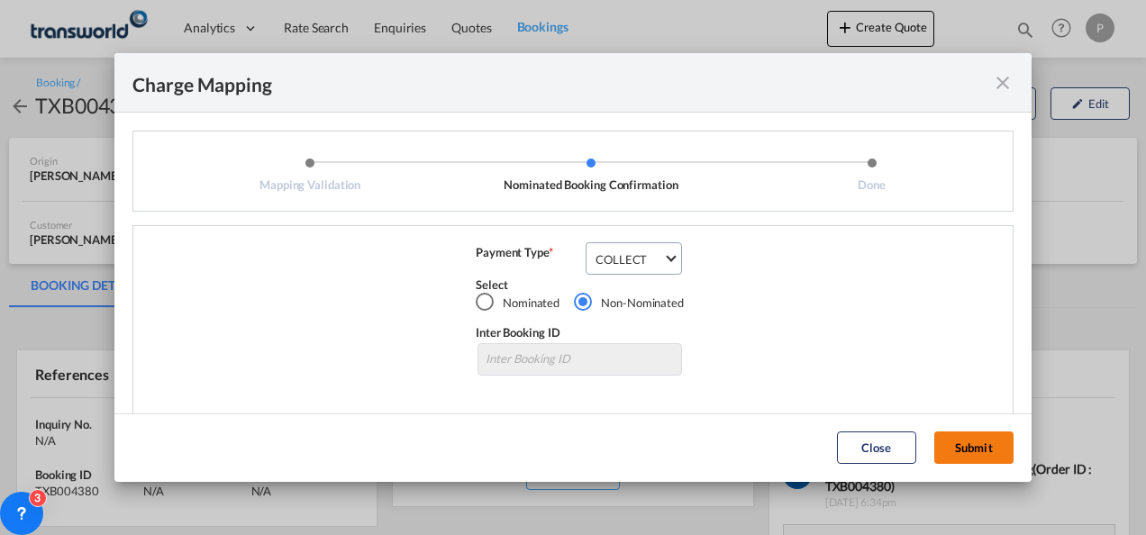
click at [966, 445] on button "Submit" at bounding box center [974, 448] width 79 height 32
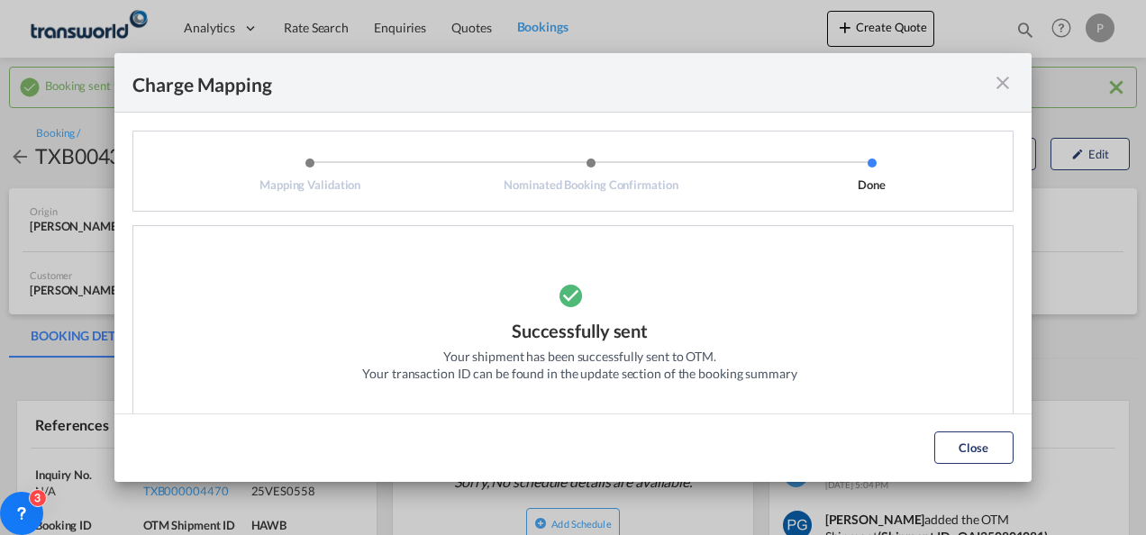
click at [1008, 91] on md-icon "icon-close fg-AAA8AD cursor" at bounding box center [1003, 83] width 22 height 22
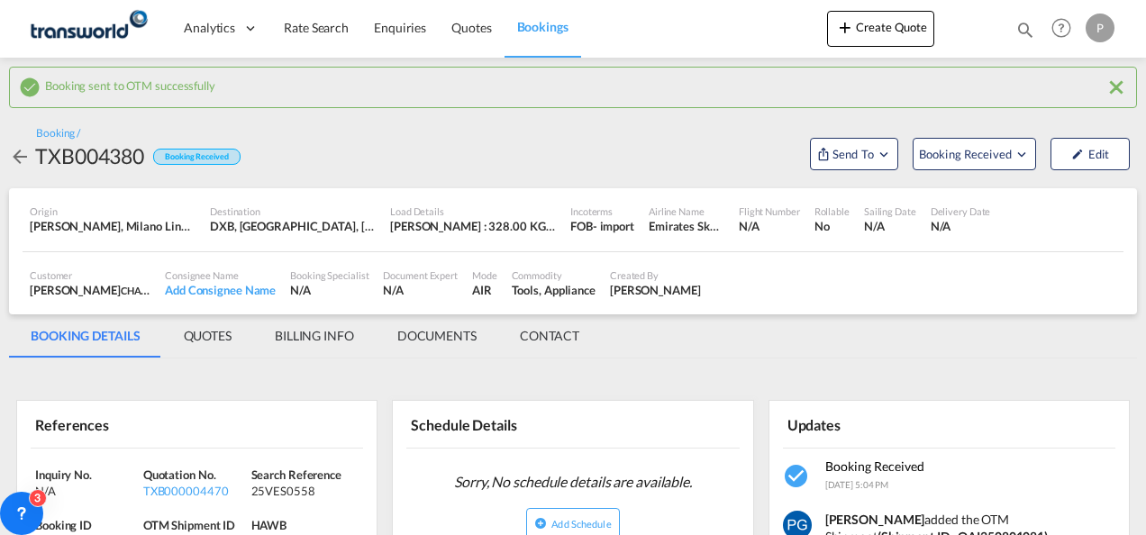
scroll to position [172, 0]
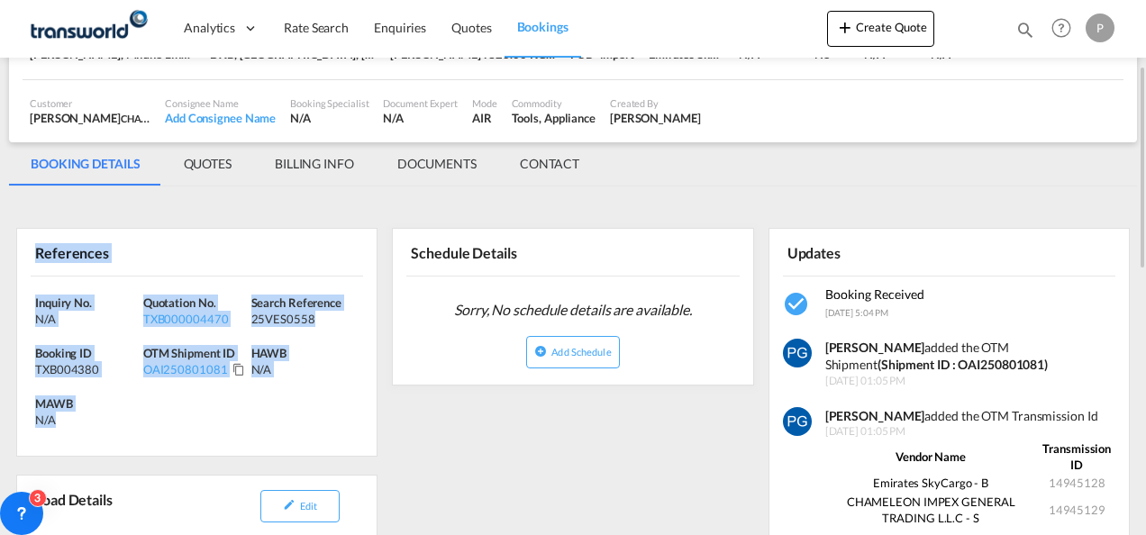
drag, startPoint x: 32, startPoint y: 245, endPoint x: 112, endPoint y: 434, distance: 205.6
click at [112, 434] on div "References Inquiry No. N/A Quotation No. TXB000004470 Search Reference 25VES055…" at bounding box center [196, 342] width 361 height 229
copy div "References Inquiry No. N/A Quotation No. TXB000004470 Search Reference 25VES055…"
